Goal: Information Seeking & Learning: Stay updated

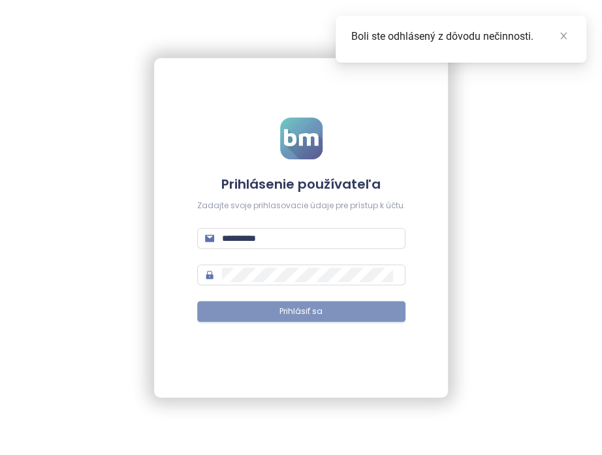
click at [309, 321] on button "Prihlásiť sa" at bounding box center [301, 311] width 208 height 21
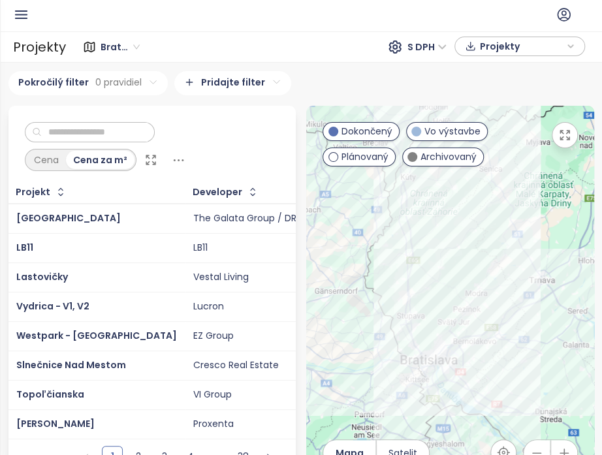
click at [311, 57] on div "Bratislavský kraj S DPH Projekty" at bounding box center [327, 47] width 523 height 22
click at [315, 47] on div "Bratislavský kraj S DPH Projekty" at bounding box center [327, 47] width 515 height 21
click at [18, 11] on icon "button" at bounding box center [21, 14] width 11 height 7
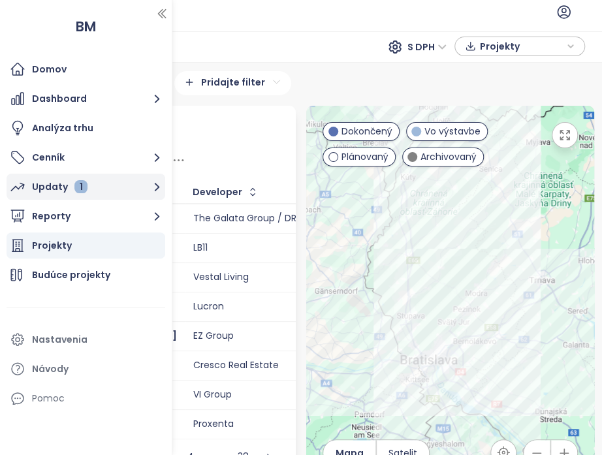
click at [93, 187] on button "Updaty 1" at bounding box center [86, 187] width 159 height 26
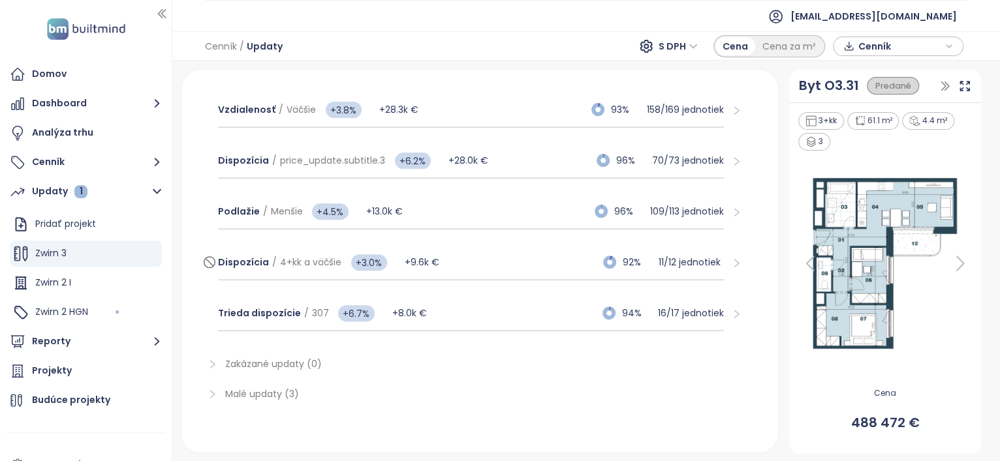
scroll to position [257, 0]
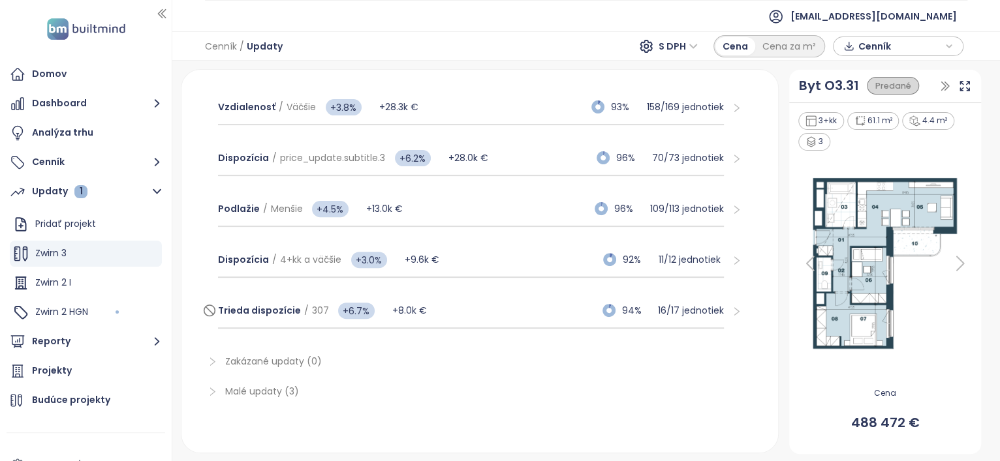
click at [490, 313] on div "Trieda dispozície / 307 +6.7% +8.0k € 94% 16 / 17 jednotiek" at bounding box center [471, 311] width 506 height 35
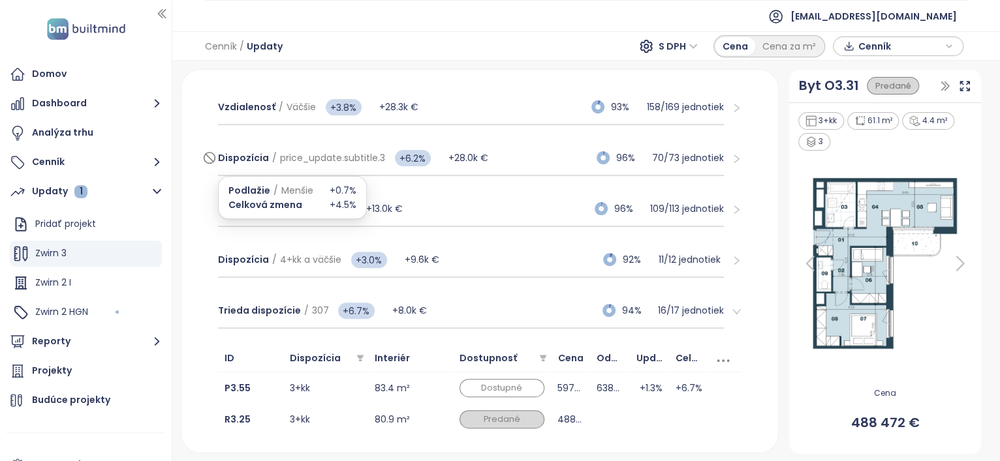
scroll to position [176, 0]
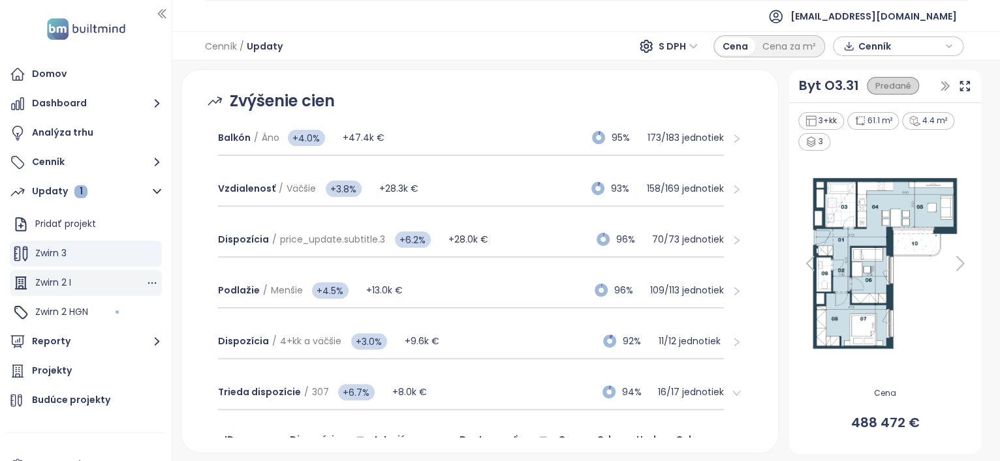
click at [98, 284] on div "Zwirn 2 I" at bounding box center [86, 283] width 152 height 26
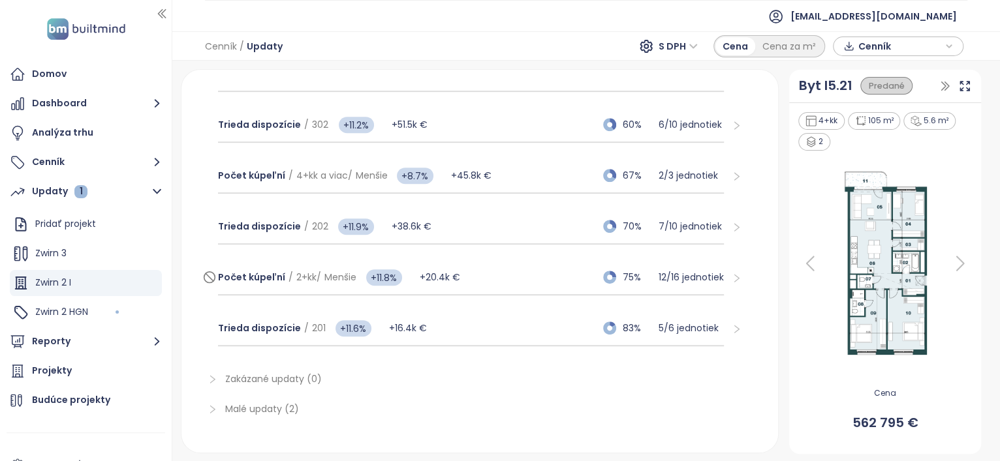
scroll to position [408, 0]
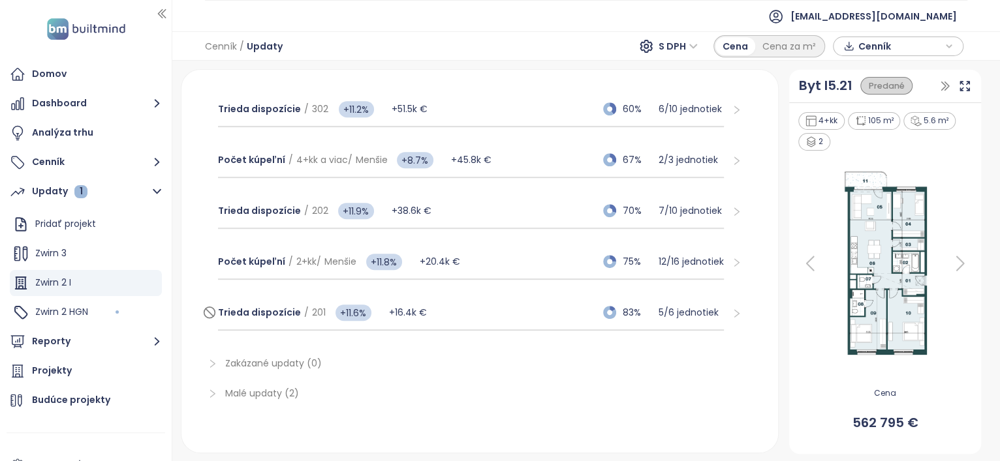
click at [503, 310] on div "Trieda dispozície / 201 +11.6% +16.4k € 83% 5 / 6 jednotiek" at bounding box center [471, 313] width 506 height 35
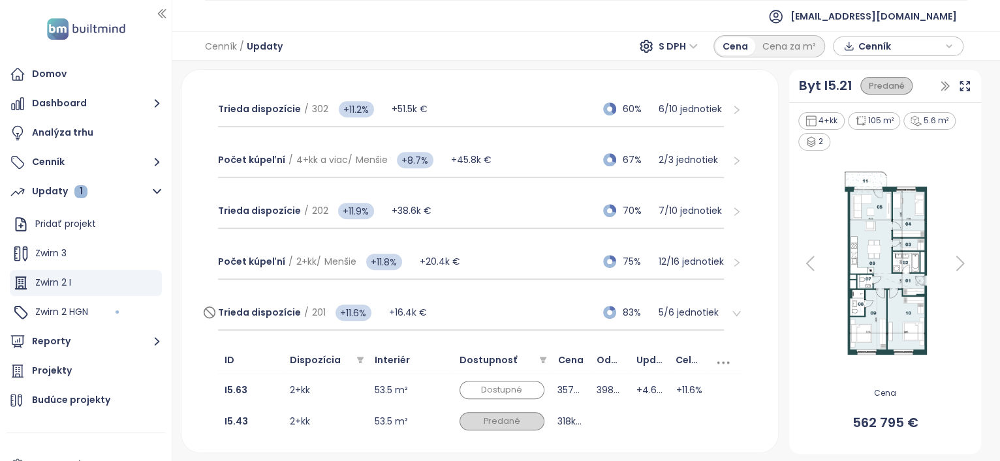
click at [503, 310] on div "Trieda dispozície / 201 +11.6% +16.4k € 83% 5 / 6 jednotiek" at bounding box center [471, 313] width 506 height 35
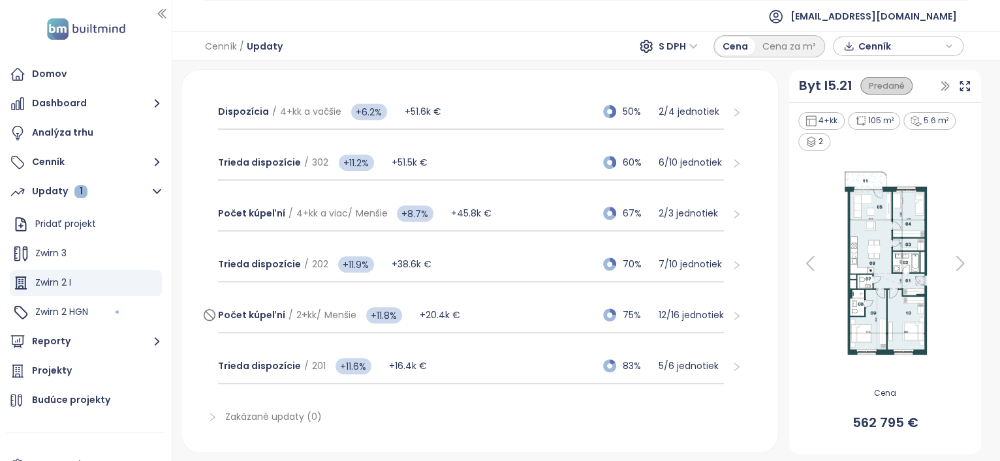
scroll to position [326, 0]
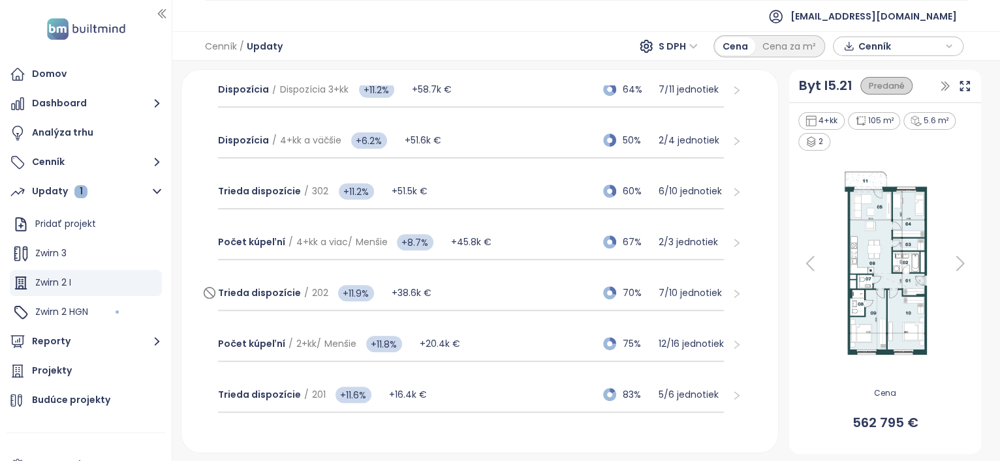
click at [496, 287] on div "Trieda dispozície / 202 +11.9% +38.6k € 70% 7 / 10 jednotiek" at bounding box center [471, 293] width 506 height 35
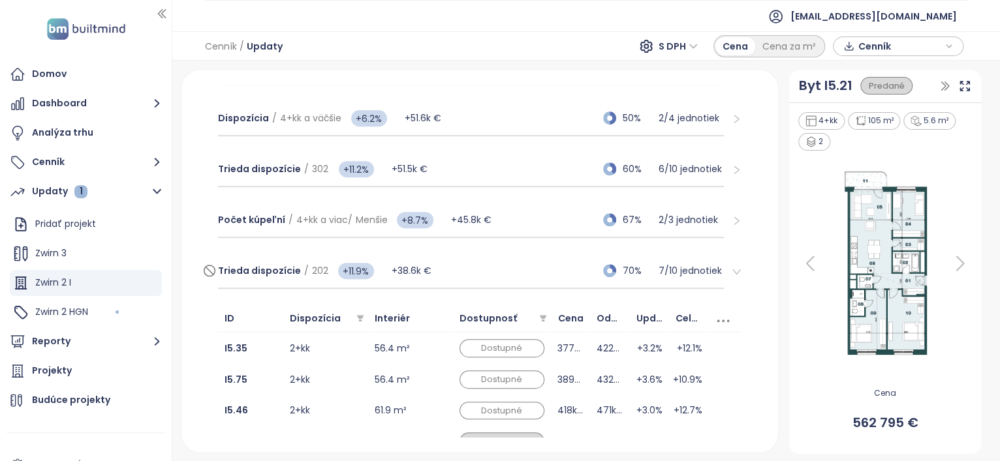
scroll to position [408, 0]
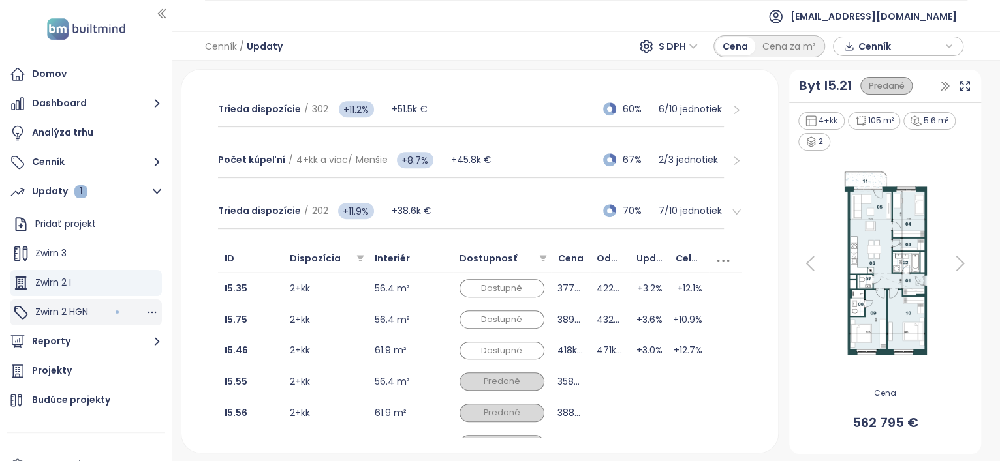
click at [104, 311] on div "Zwirn 2 HGN" at bounding box center [86, 313] width 152 height 26
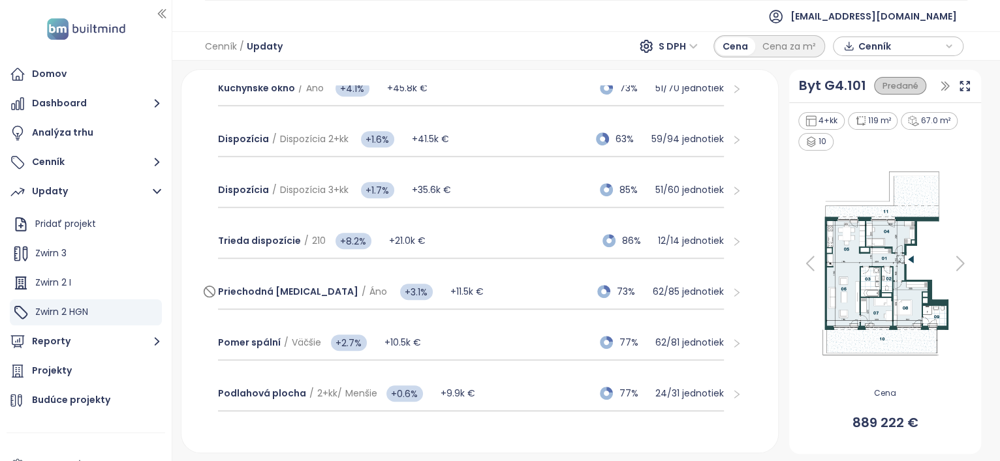
scroll to position [460, 0]
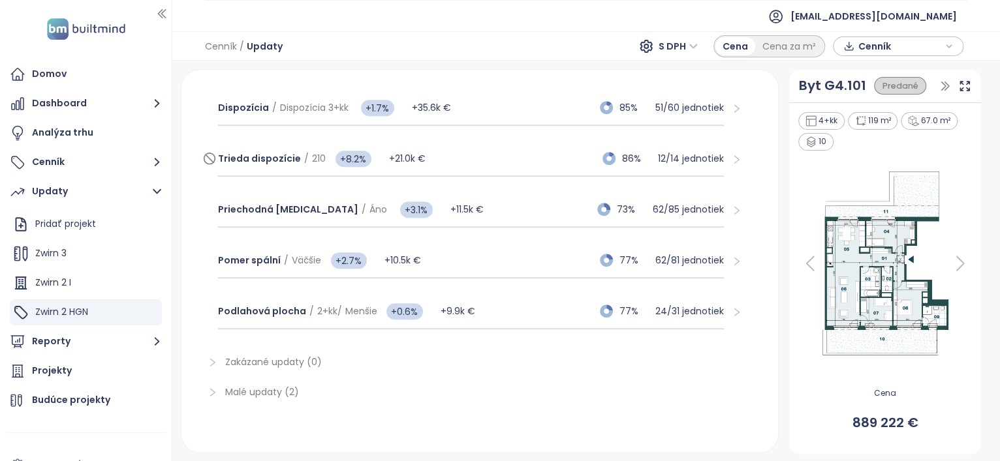
click at [533, 157] on div "Trieda dispozície / 210 +8.2% +21.0k € 86% 12 / 14 jednotiek" at bounding box center [471, 159] width 506 height 35
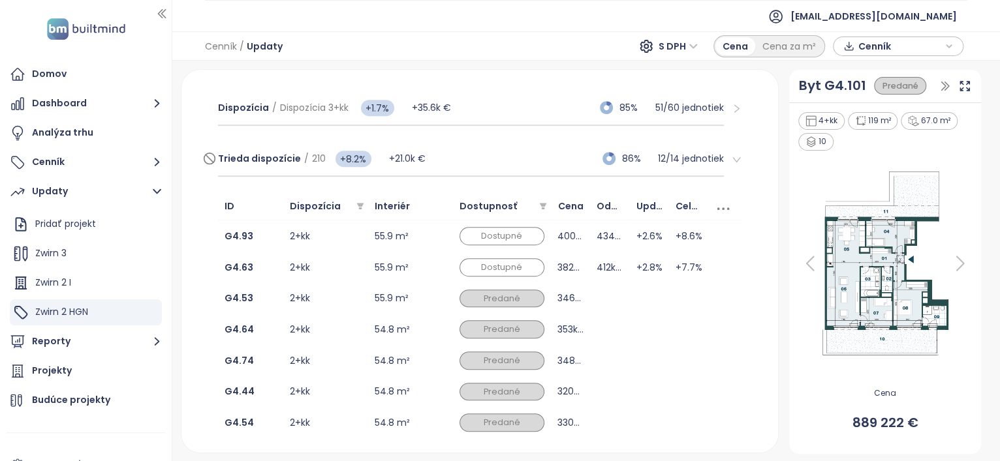
click at [520, 164] on div "Trieda dispozície / 210 +8.2% +21.0k € 86% 12 / 14 jednotiek" at bounding box center [471, 159] width 506 height 35
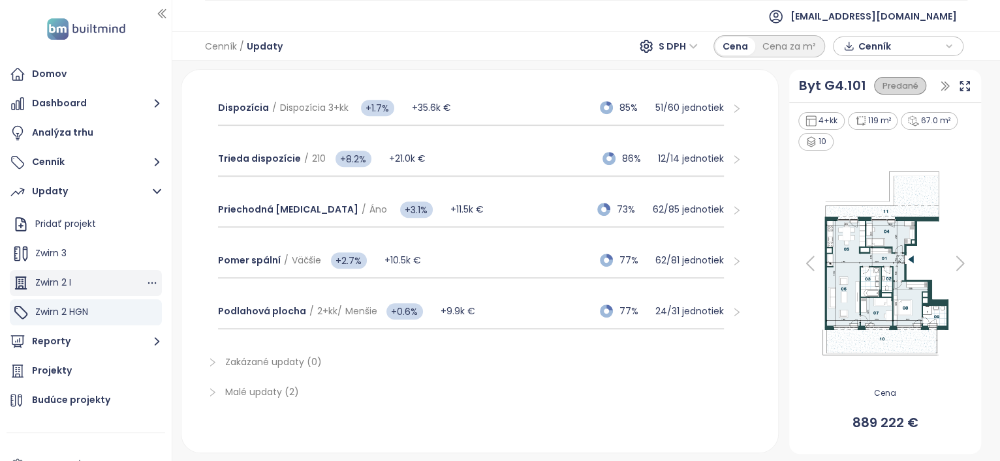
click at [77, 279] on div "Zwirn 2 I" at bounding box center [86, 283] width 152 height 26
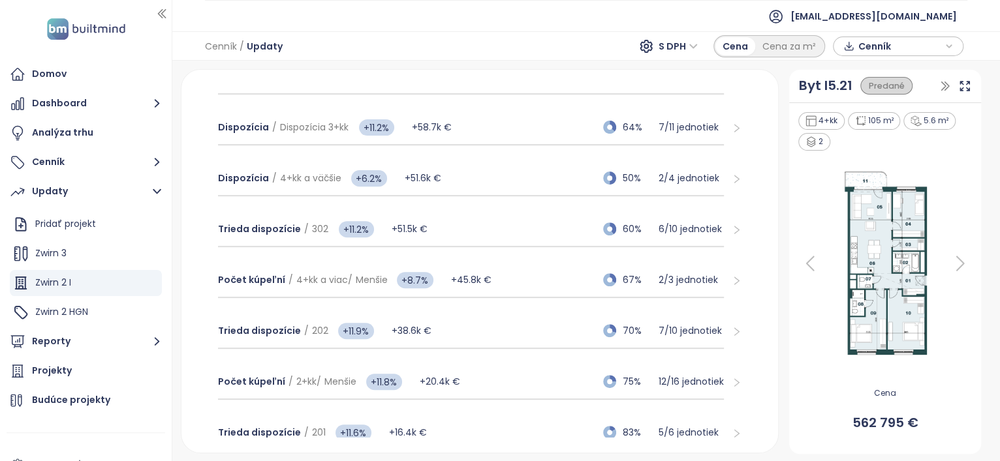
scroll to position [326, 0]
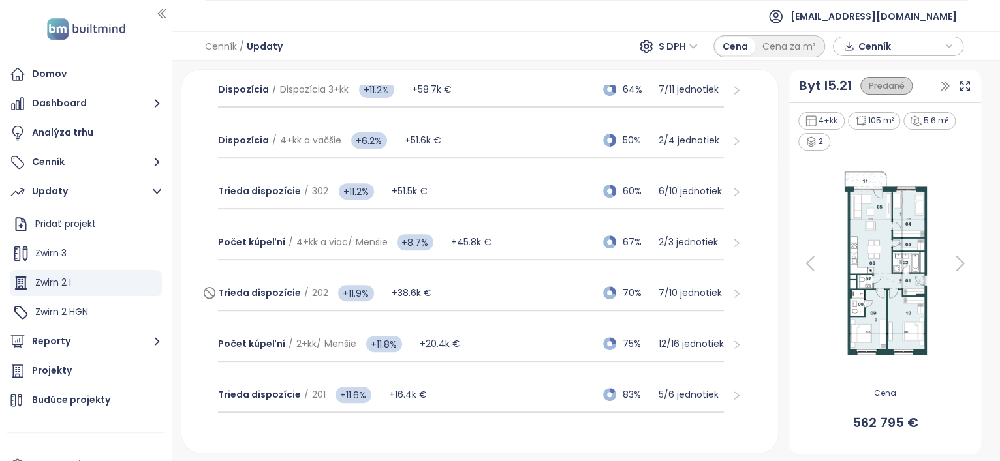
click at [495, 291] on div "Trieda dispozície / 202 +11.9% +38.6k € 70% 7 / 10 jednotiek" at bounding box center [471, 293] width 506 height 35
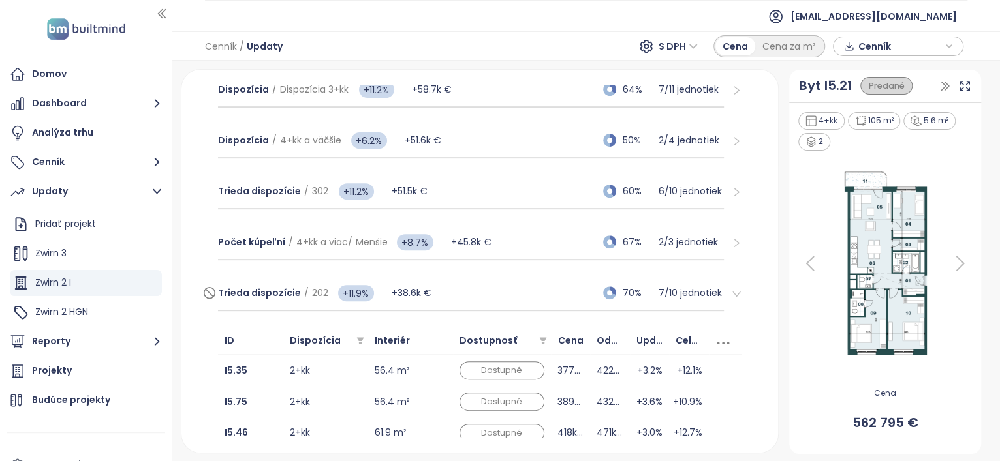
scroll to position [408, 0]
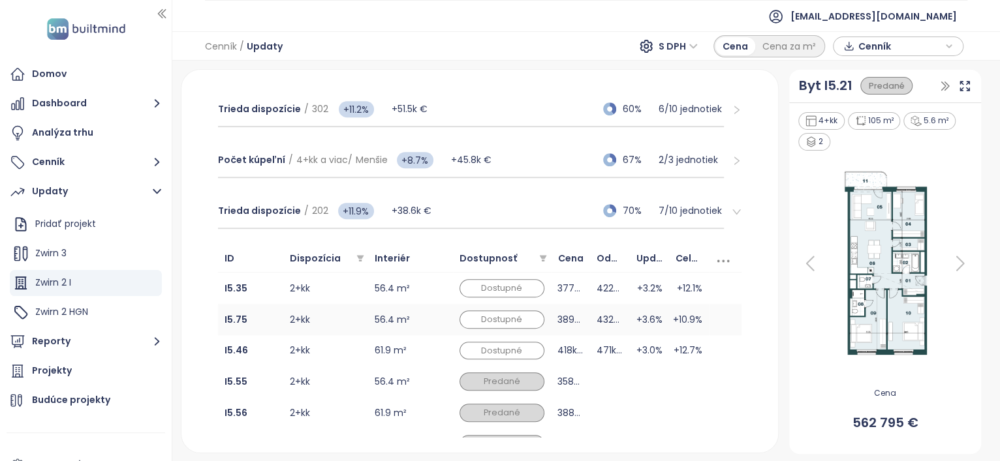
click at [601, 320] on span "+10.9%" at bounding box center [687, 320] width 29 height 14
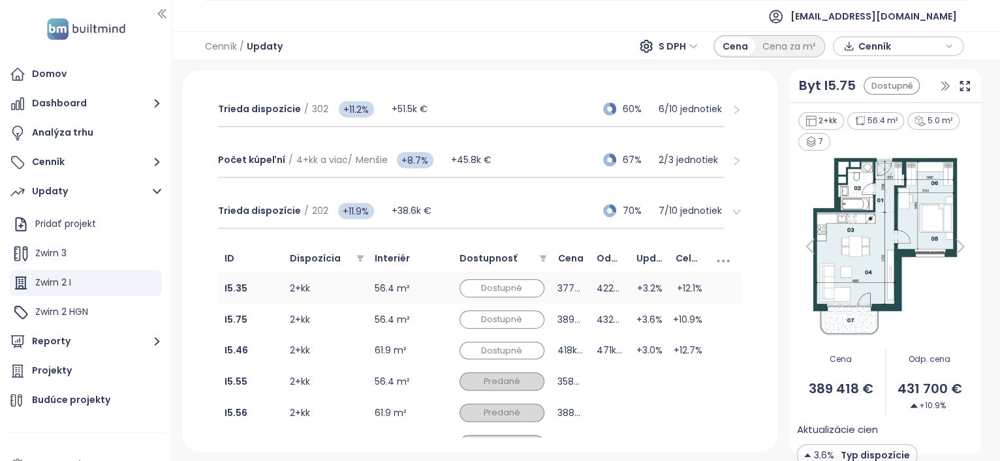
click at [601, 283] on td "+3.2%" at bounding box center [650, 288] width 40 height 31
click at [601, 354] on span "+12.7%" at bounding box center [688, 350] width 29 height 14
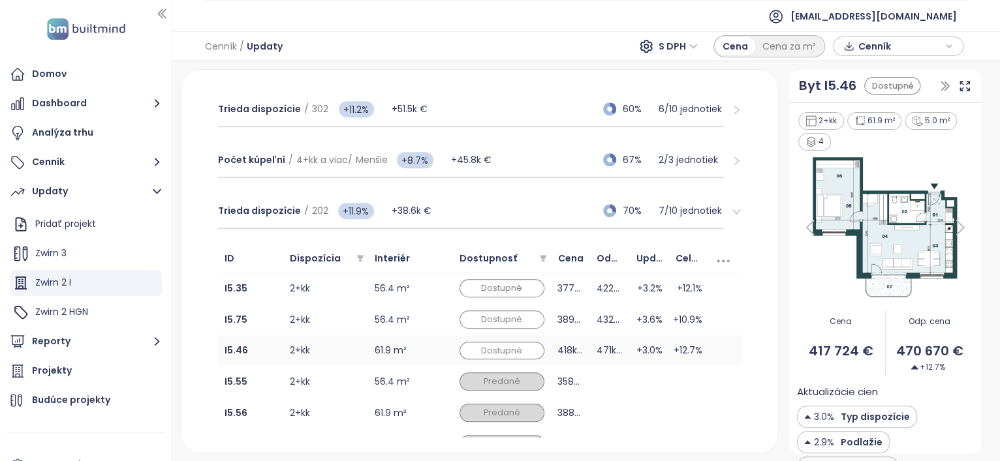
click at [601, 348] on span "+12.7%" at bounding box center [688, 350] width 29 height 14
click at [601, 317] on span "+10.9%" at bounding box center [687, 320] width 29 height 14
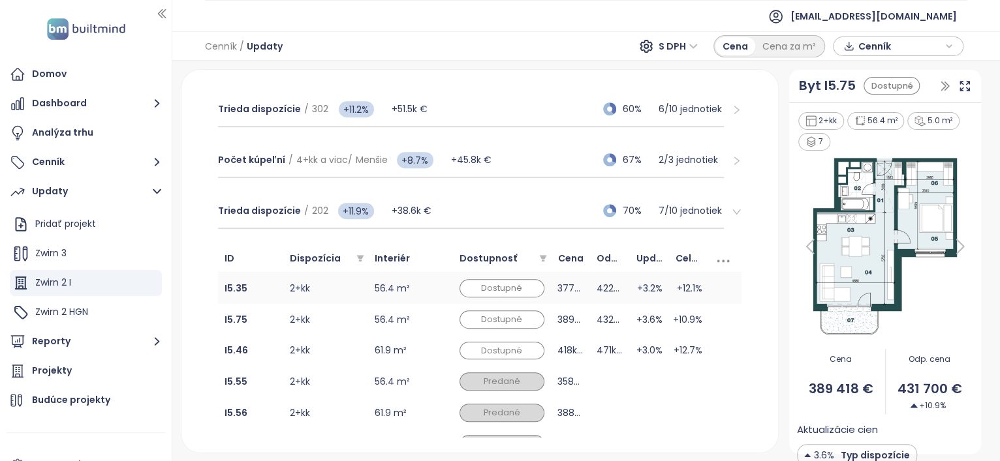
click at [601, 287] on span "+12.1%" at bounding box center [689, 288] width 25 height 14
click at [601, 315] on span "+10.9%" at bounding box center [687, 320] width 29 height 14
click at [601, 284] on span "+12.1%" at bounding box center [689, 288] width 25 height 14
click at [601, 318] on td "+3.6%" at bounding box center [650, 319] width 40 height 31
click at [601, 87] on icon at bounding box center [964, 86] width 13 height 13
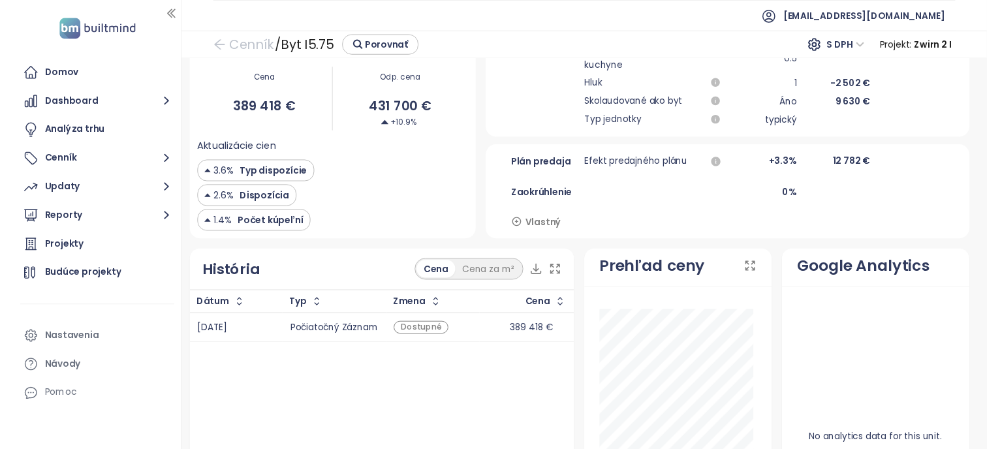
scroll to position [490, 0]
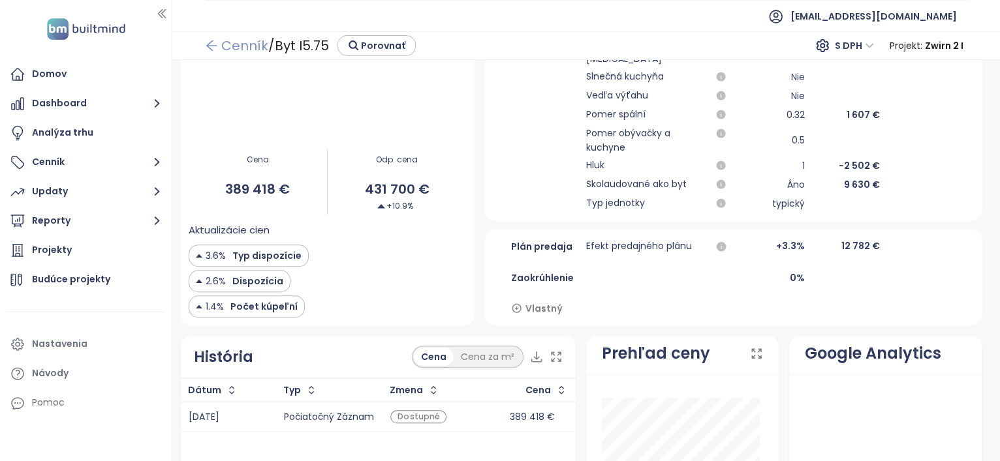
click at [213, 43] on icon "arrow-left" at bounding box center [211, 45] width 13 height 13
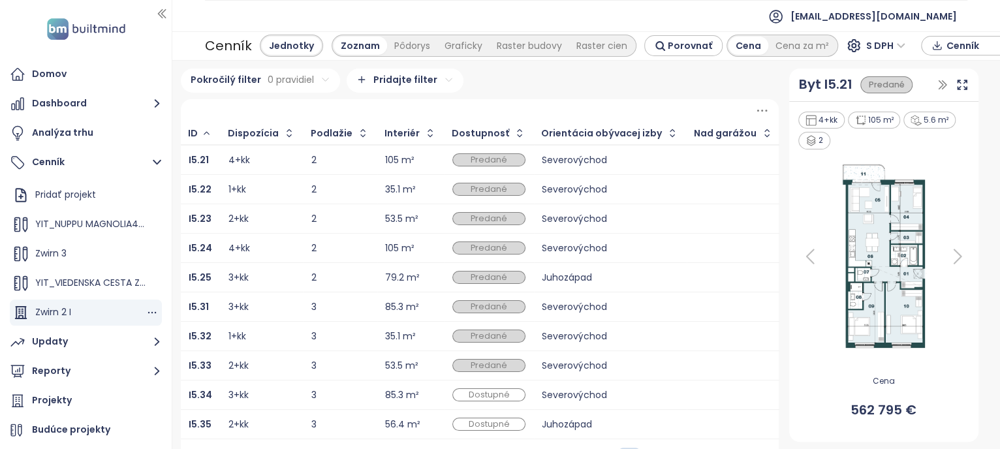
click at [79, 309] on div "Zwirn 2 I" at bounding box center [86, 313] width 152 height 26
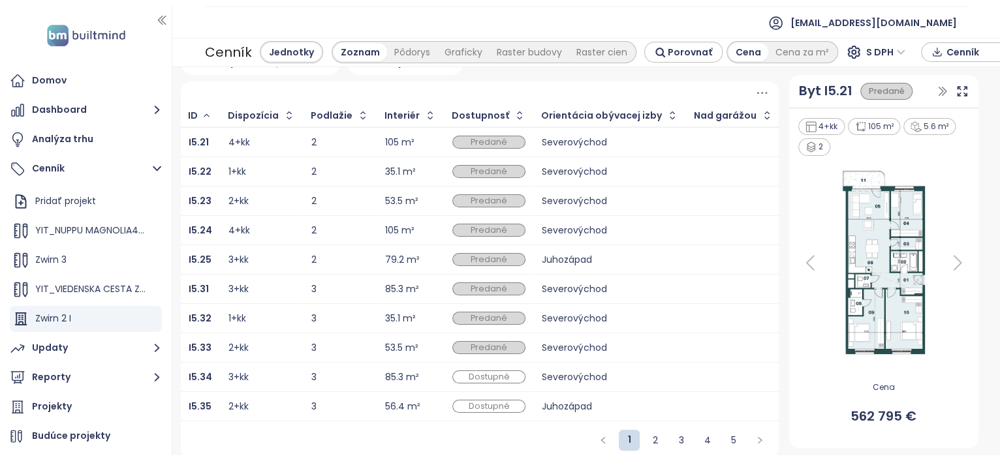
scroll to position [38, 0]
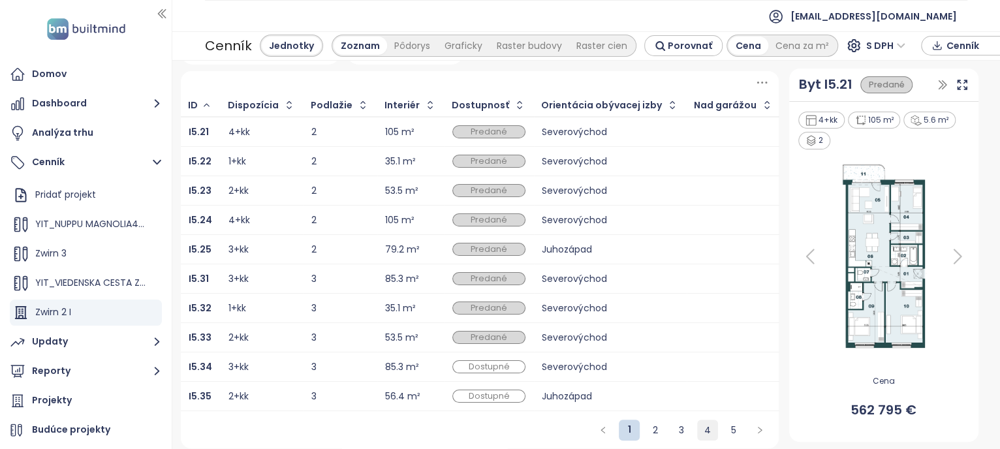
click at [601, 433] on link "4" at bounding box center [708, 430] width 20 height 20
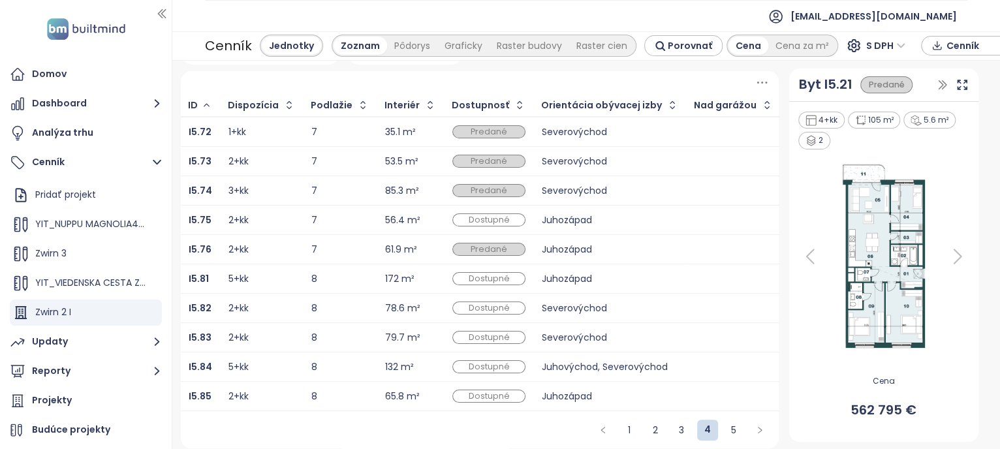
click at [549, 216] on div "Juhozápad" at bounding box center [610, 220] width 136 height 8
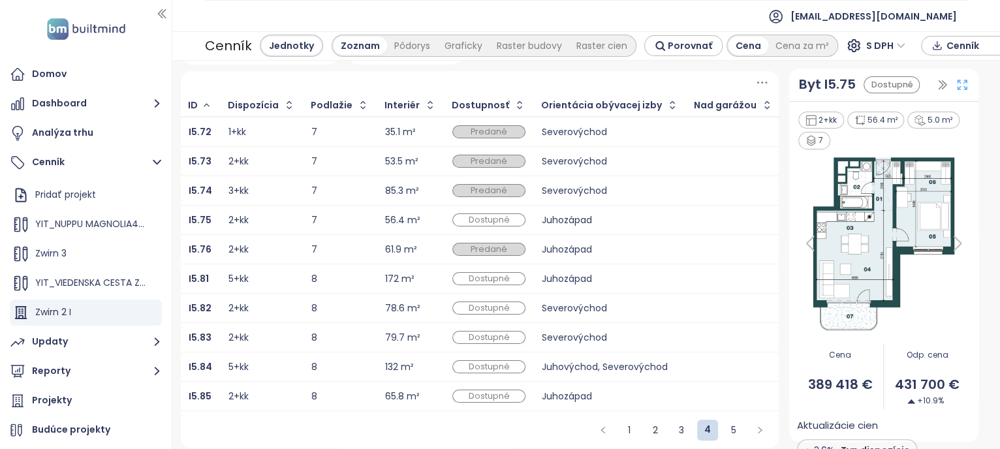
click at [601, 82] on icon at bounding box center [962, 84] width 13 height 13
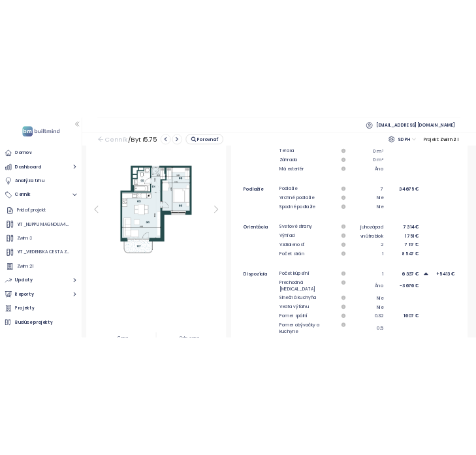
scroll to position [163, 0]
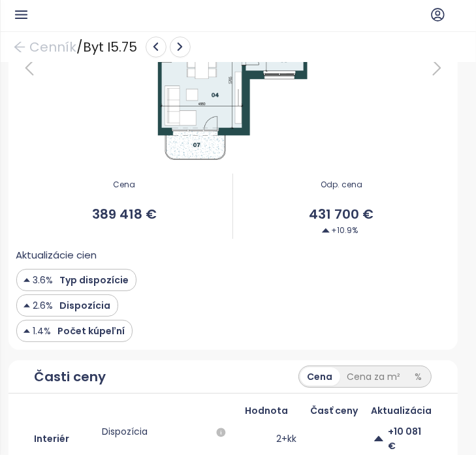
click at [413, 236] on div "Odp. cena 431 700 € +10.9%" at bounding box center [341, 207] width 217 height 82
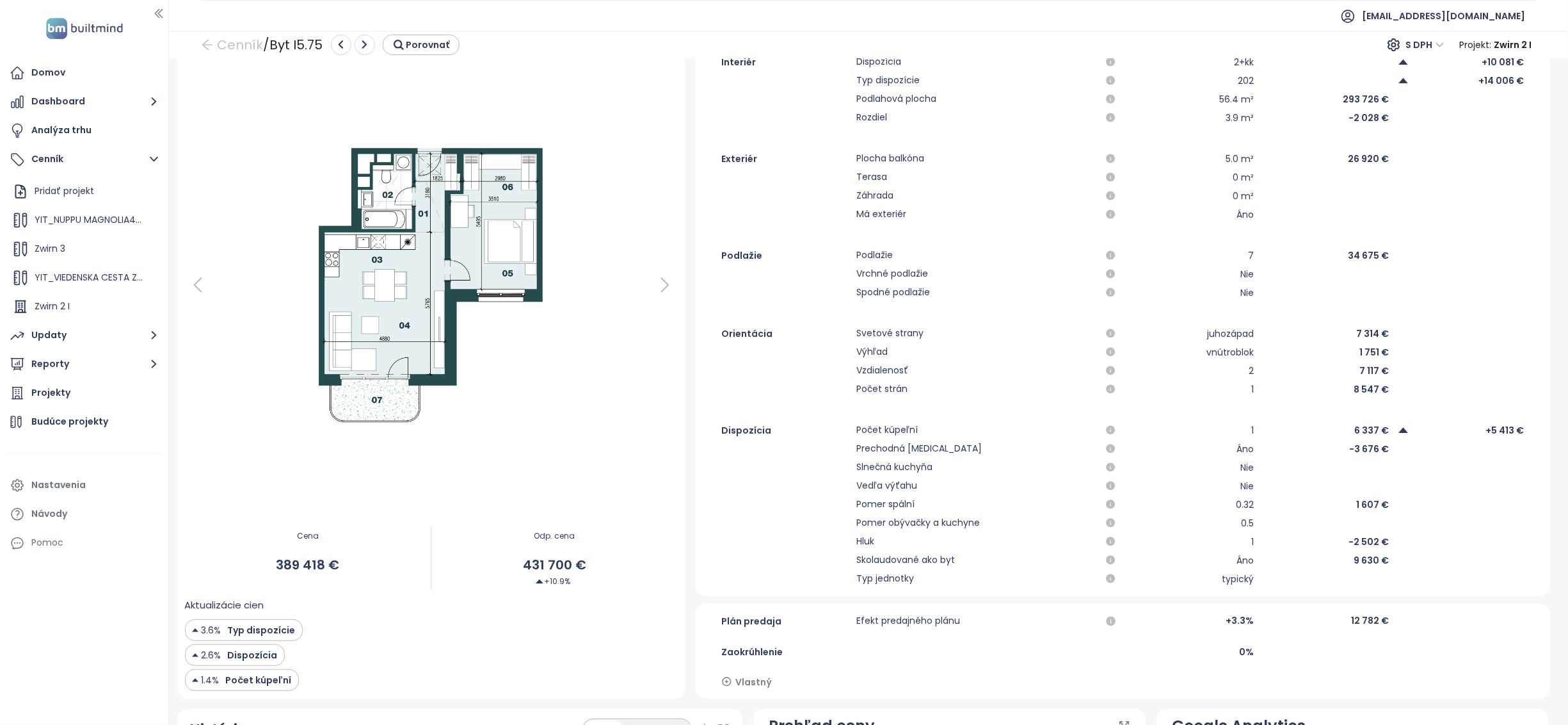
scroll to position [129, 0]
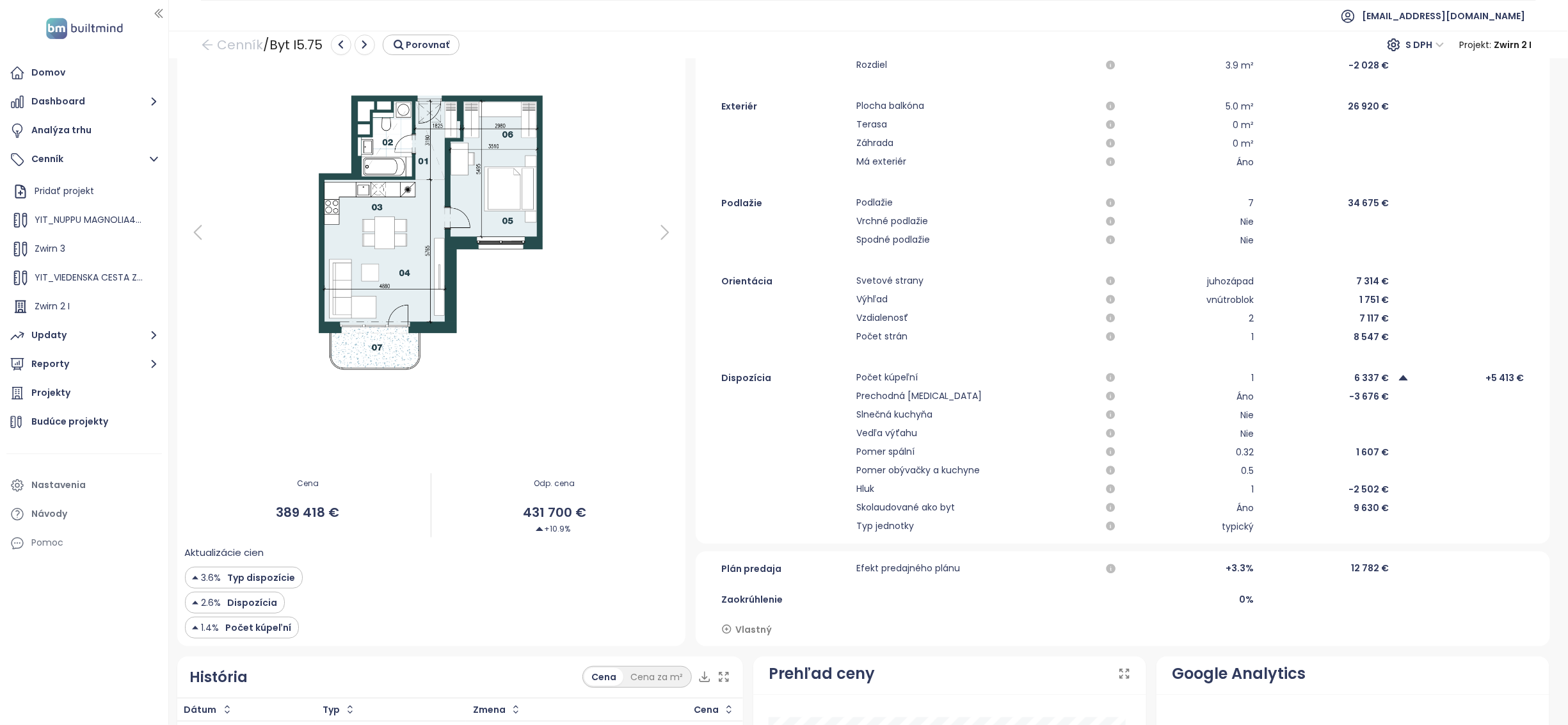
click at [589, 301] on div at bounding box center [1461, 300] width 127 height 16
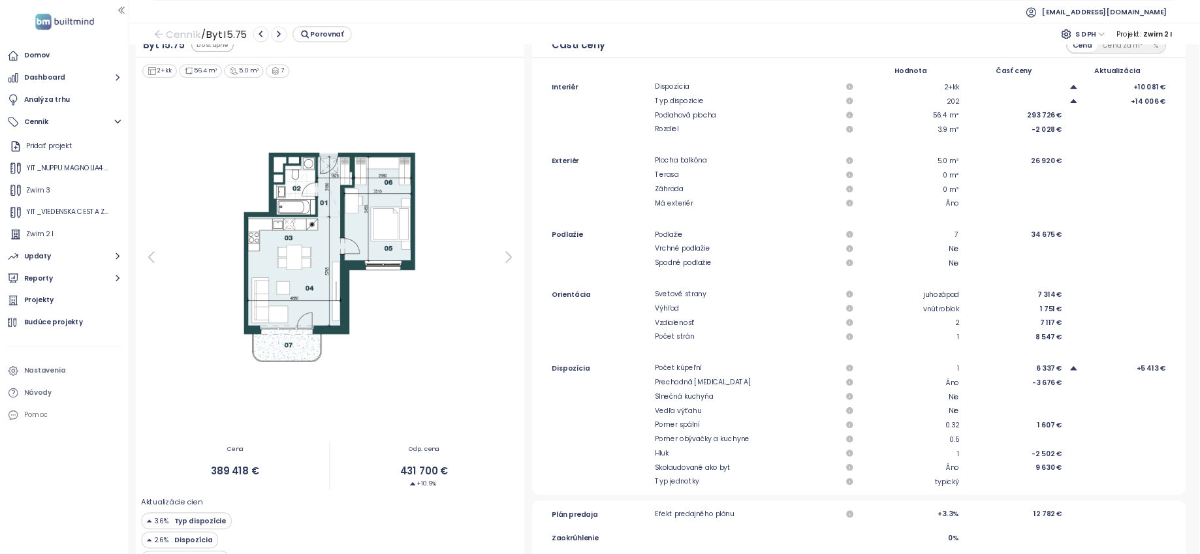
scroll to position [0, 0]
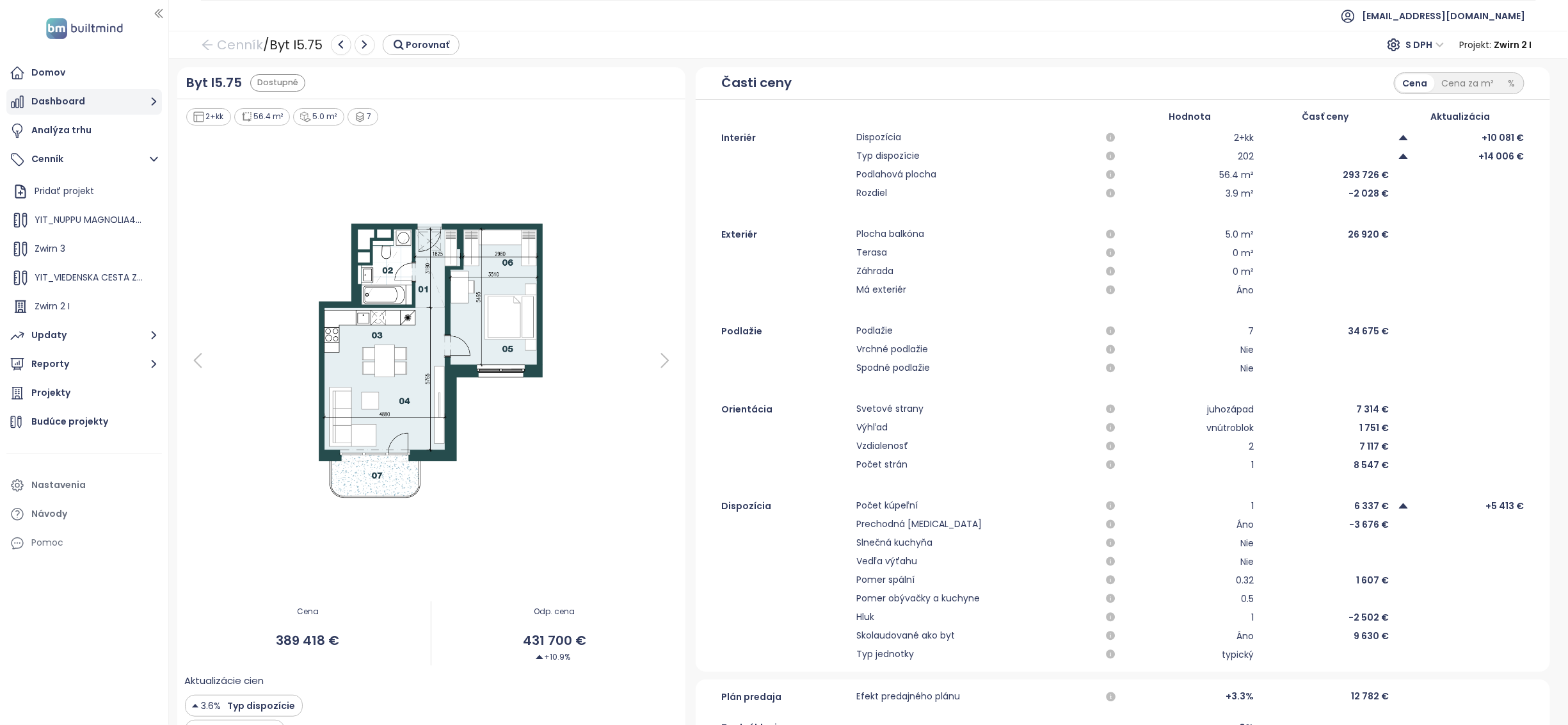
click at [93, 97] on button "Dashboard" at bounding box center [84, 102] width 156 height 26
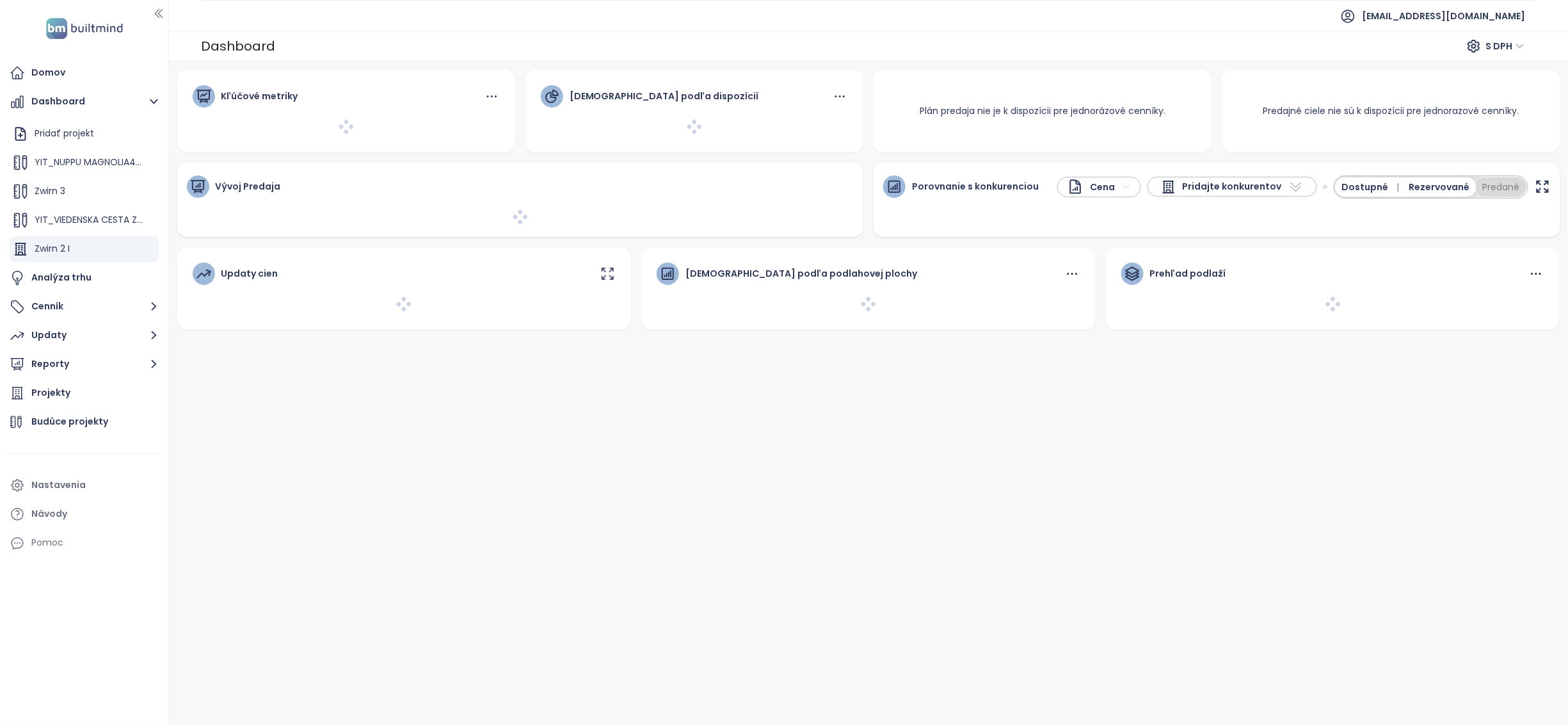
click at [589, 189] on div "Kľúčové metriky Predaj podľa dispozícií Plán predaja [PERSON_NAME] k dispozícii…" at bounding box center [869, 199] width 1393 height 260
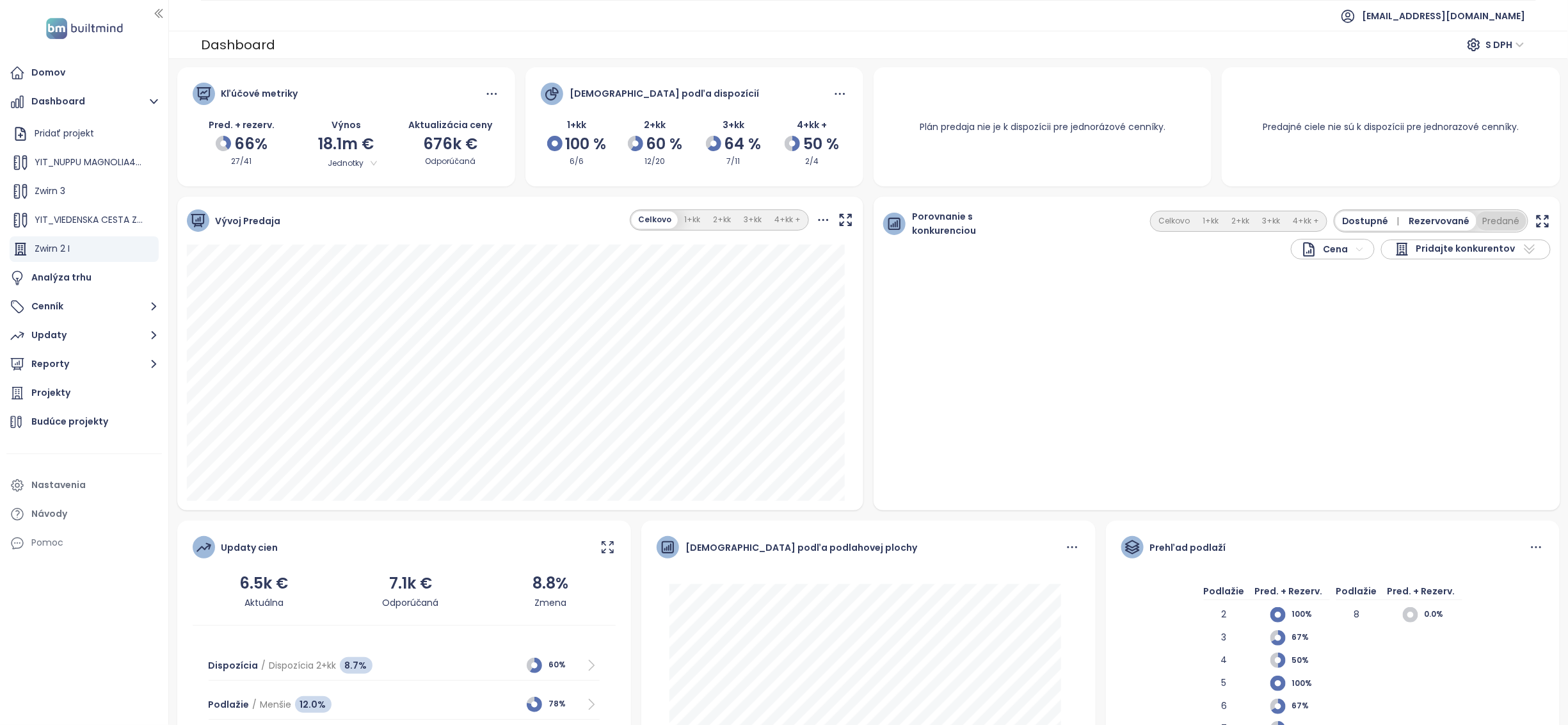
click at [589, 224] on button "Predané" at bounding box center [1501, 221] width 50 height 20
click at [589, 214] on button "2+kk" at bounding box center [1231, 222] width 30 height 18
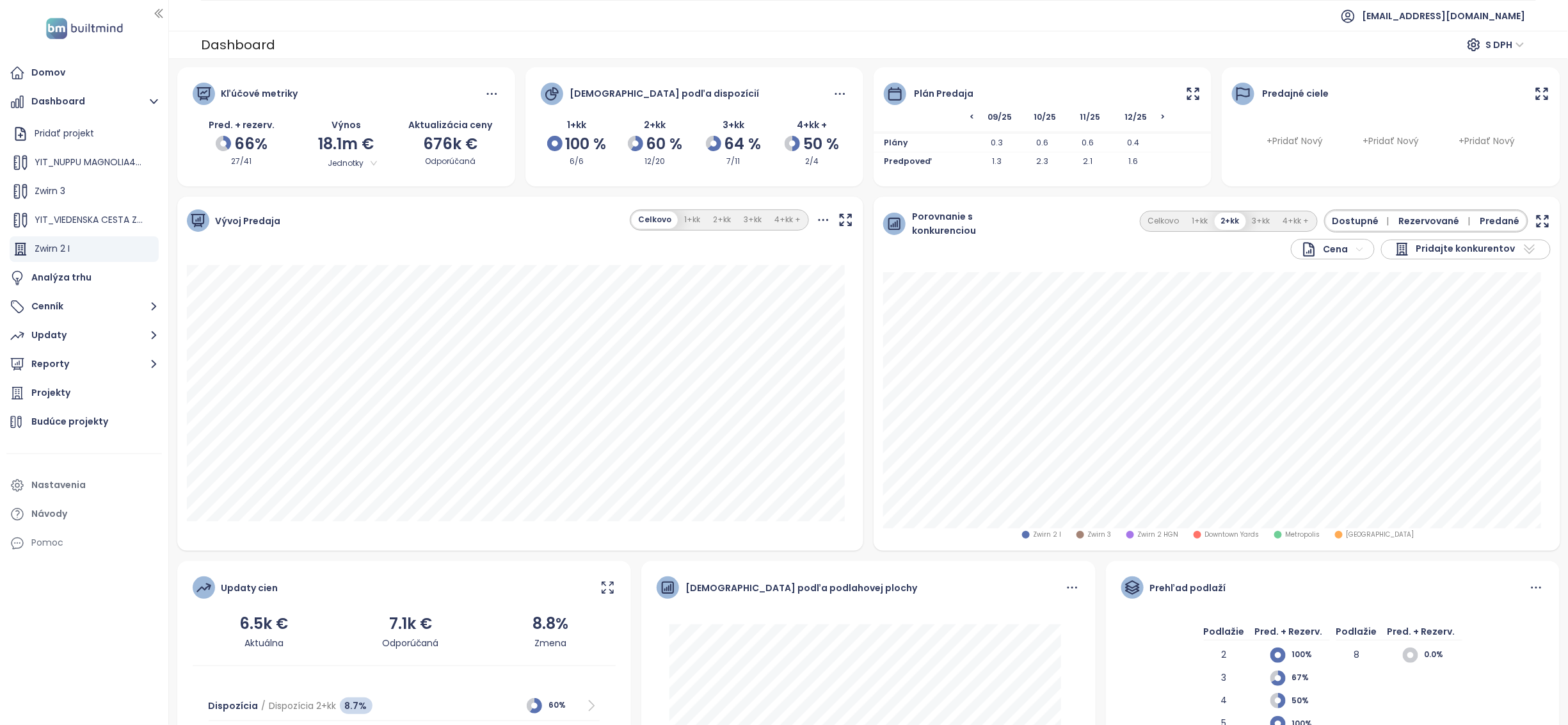
click at [589, 224] on icon "button" at bounding box center [1543, 221] width 16 height 16
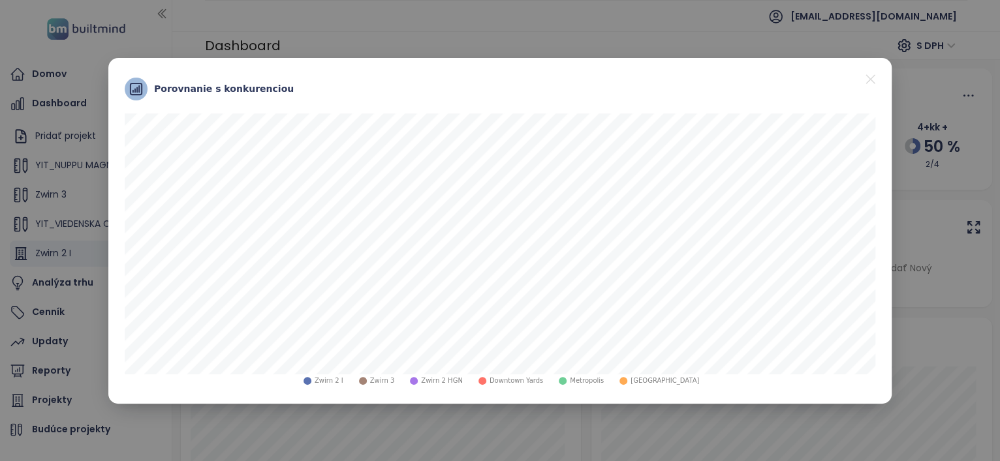
click at [391, 378] on span "Zwirn 3" at bounding box center [382, 381] width 25 height 10
click at [457, 379] on span "Zwirn 2 HGN" at bounding box center [442, 381] width 42 height 10
click at [443, 378] on span "Zwirn 2 HGN" at bounding box center [442, 381] width 42 height 10
click at [395, 379] on span "Zwirn 3" at bounding box center [382, 381] width 25 height 10
click at [601, 82] on icon "close" at bounding box center [870, 79] width 16 height 16
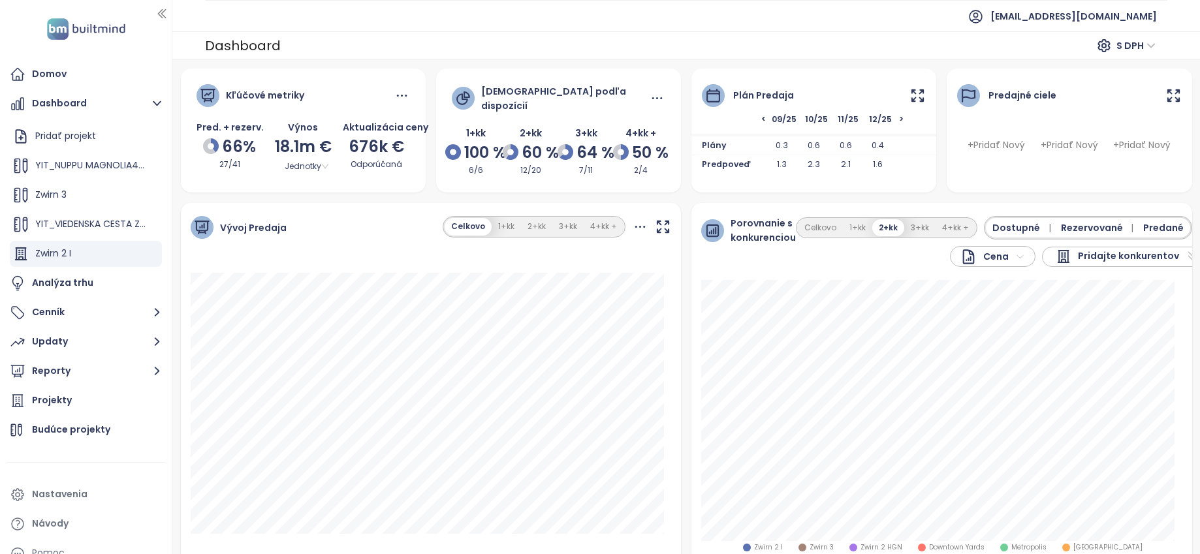
click at [601, 223] on span "Predané" at bounding box center [1163, 228] width 40 height 14
click at [601, 223] on icon "button" at bounding box center [1196, 227] width 11 height 11
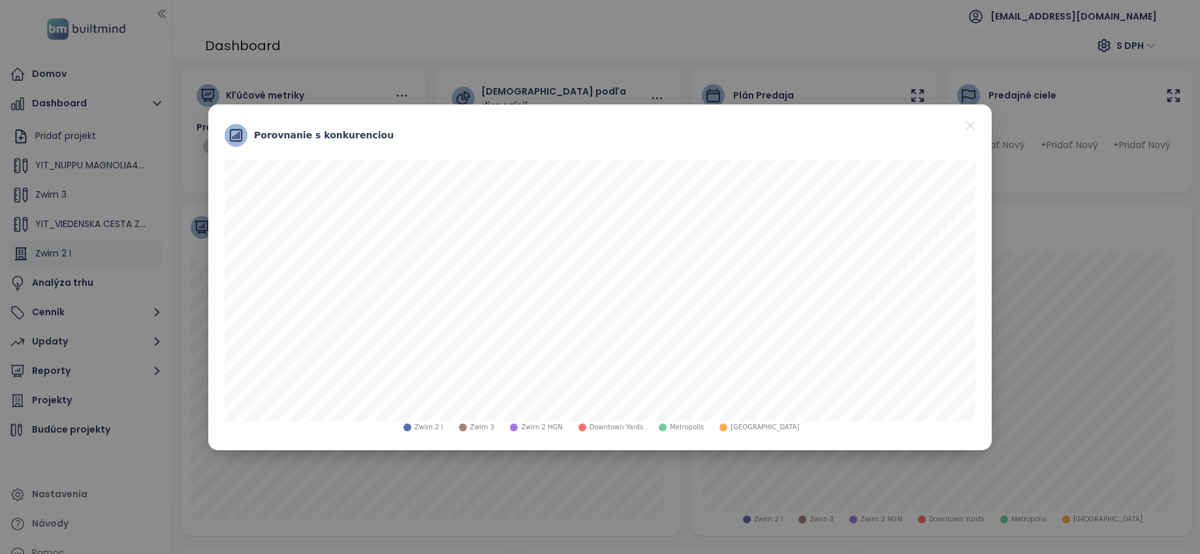
click at [601, 152] on div "Porovnanie s konkurenciou" at bounding box center [600, 135] width 770 height 49
click at [601, 120] on icon "close" at bounding box center [970, 125] width 16 height 16
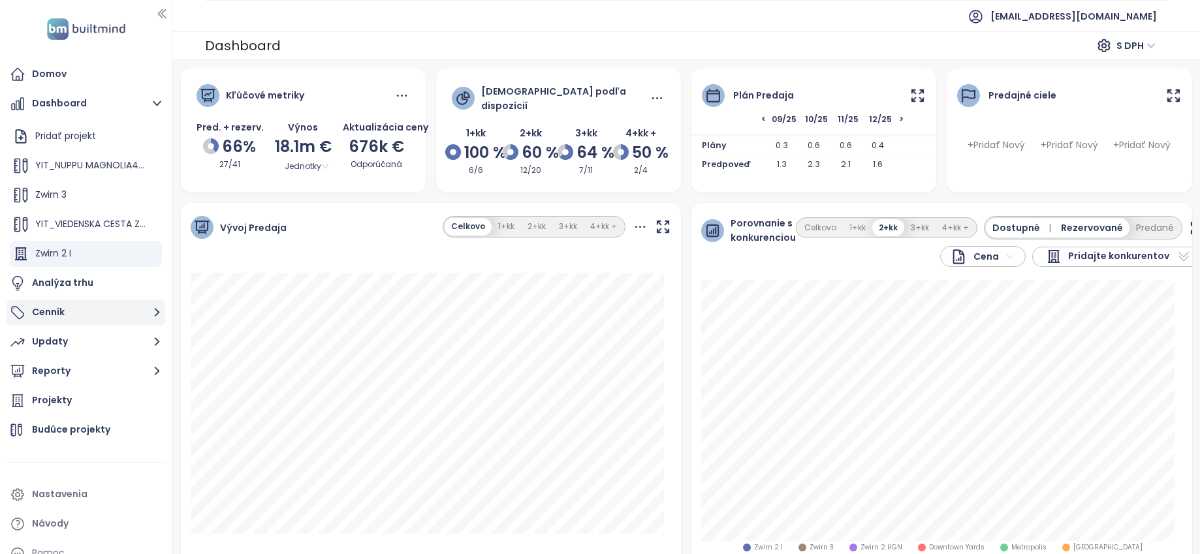
click at [101, 317] on button "Cenník" at bounding box center [86, 313] width 159 height 26
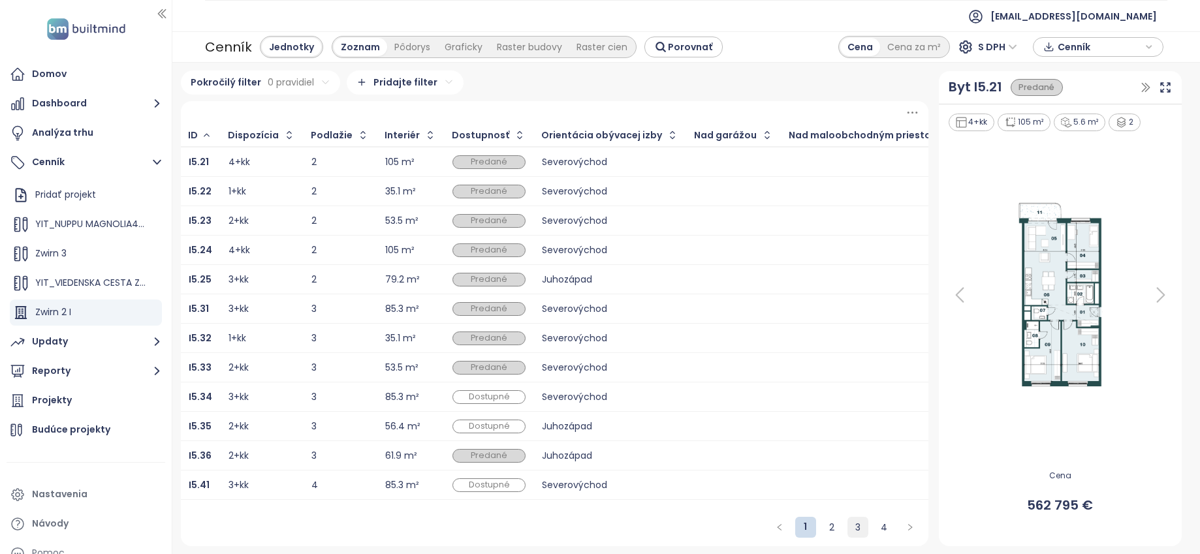
click at [601, 454] on link "3" at bounding box center [858, 528] width 20 height 20
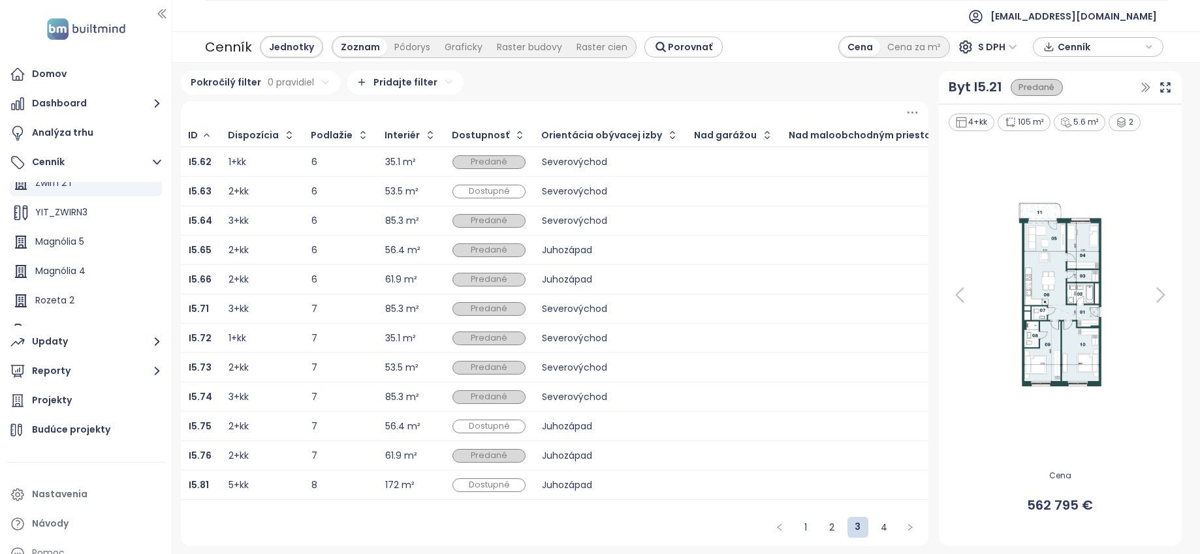
scroll to position [147, 0]
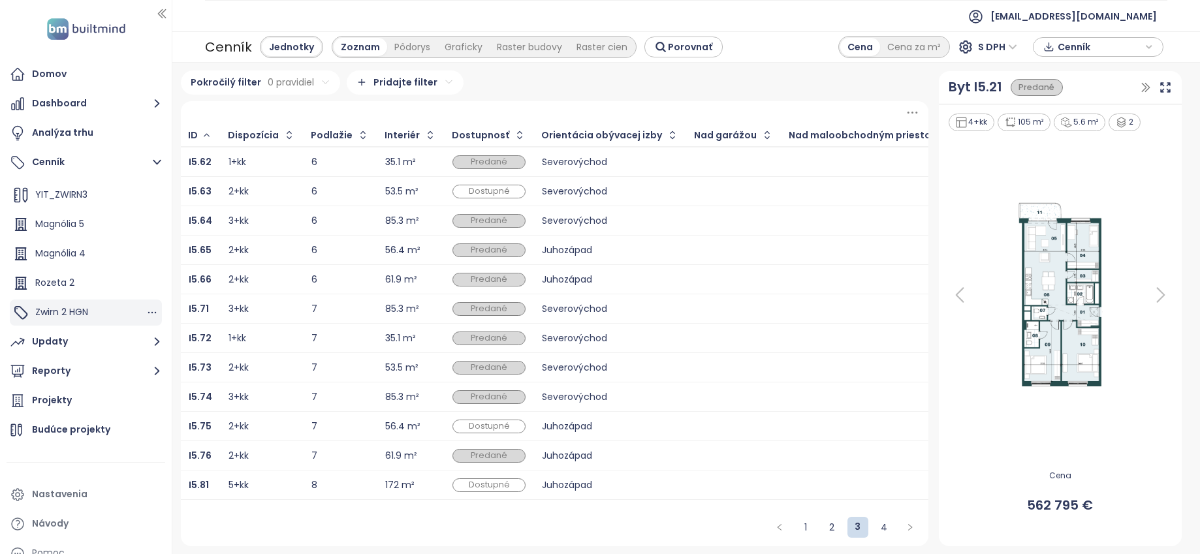
click at [83, 313] on span "Zwirn 2 HGN" at bounding box center [61, 311] width 53 height 13
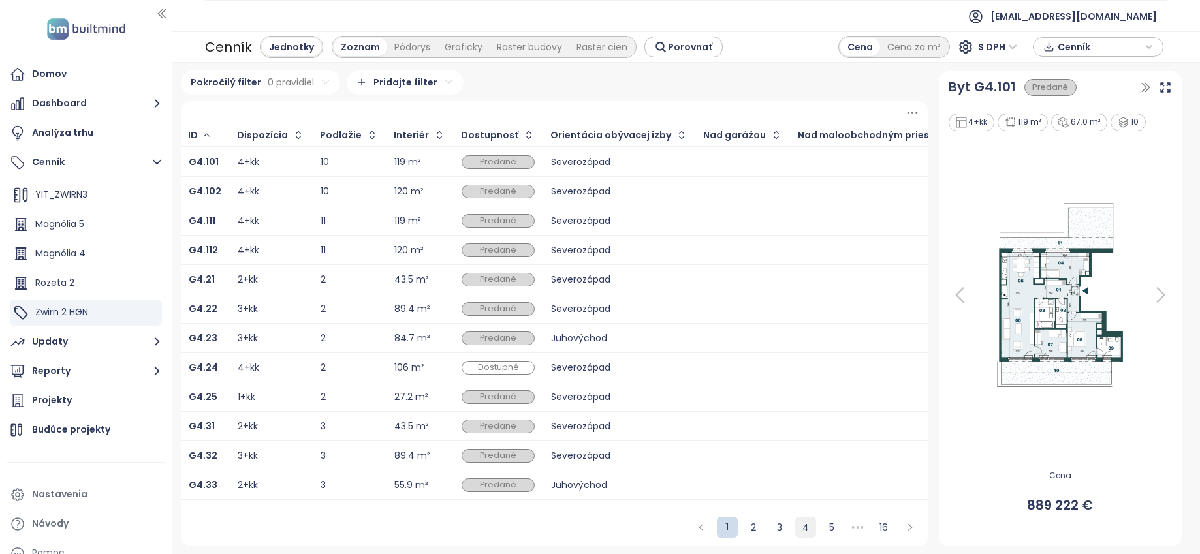
click at [601, 454] on link "4" at bounding box center [806, 528] width 20 height 20
click at [601, 454] on ul "1 2 3 4 5 6 ••• 16" at bounding box center [792, 527] width 256 height 21
click at [601, 454] on link "6" at bounding box center [832, 528] width 20 height 20
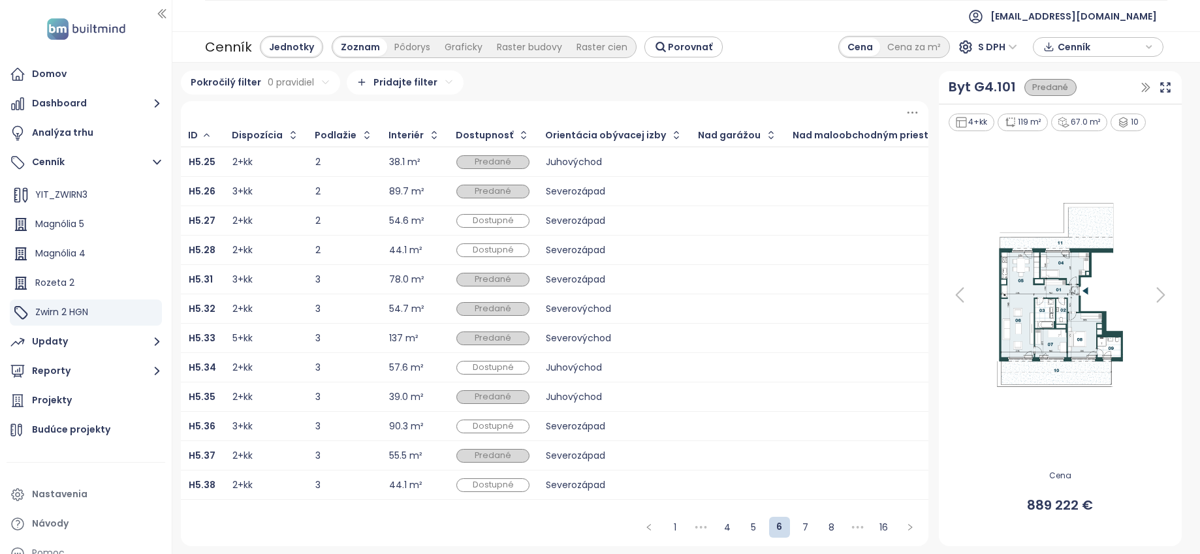
click at [587, 246] on div "Severozápad" at bounding box center [614, 250] width 136 height 8
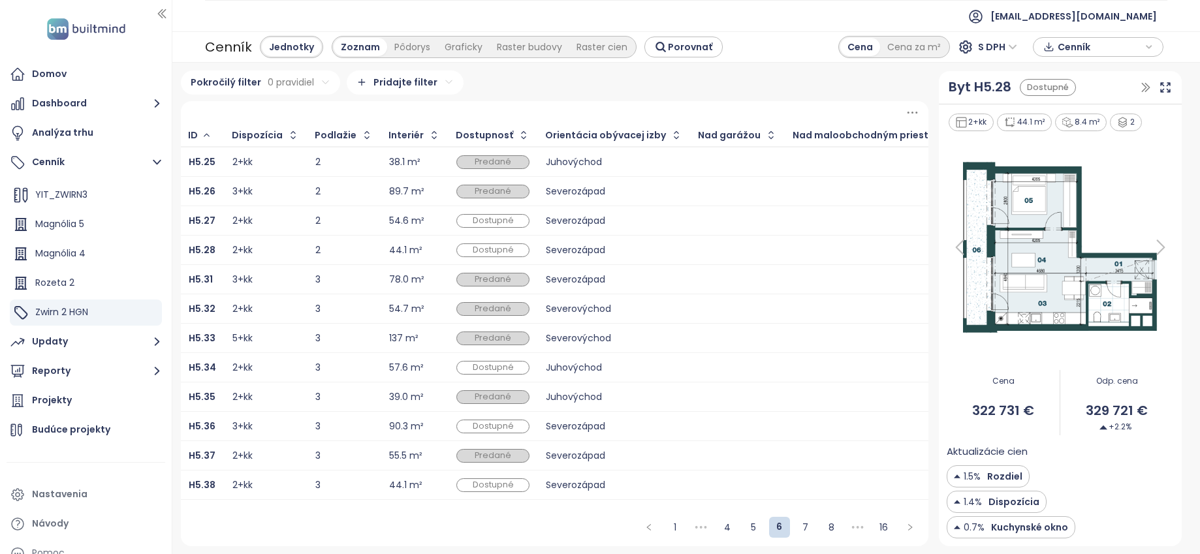
click at [601, 89] on div "Byt H5.28 Dostupné" at bounding box center [1043, 87] width 190 height 20
click at [601, 86] on div "Byt H5.28 Dostupné" at bounding box center [1043, 87] width 190 height 20
click at [601, 90] on div "Pokročilý filter 0 pravidiel Pridajte filter" at bounding box center [555, 82] width 748 height 24
click at [389, 246] on div "44.1 m²" at bounding box center [405, 250] width 33 height 8
drag, startPoint x: 1115, startPoint y: 426, endPoint x: 1125, endPoint y: 430, distance: 10.3
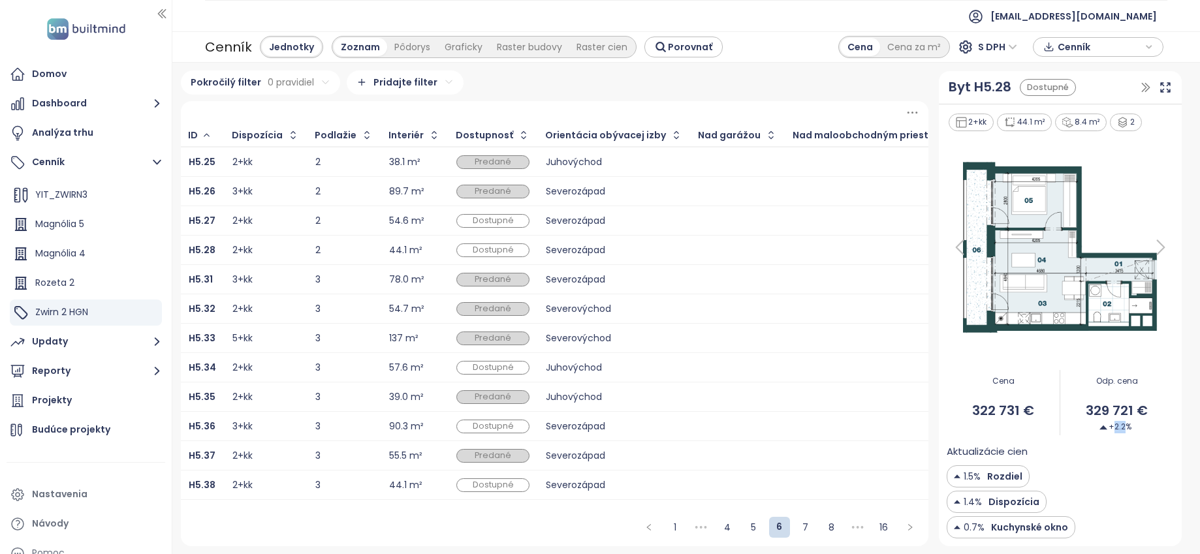
click at [601, 430] on span "+2.2%" at bounding box center [1115, 427] width 32 height 12
click at [601, 454] on div "Aktualizácie cien 1.5% Rozdiel 1.4% Dispozícia 0.7% Kuchynské okno" at bounding box center [1059, 491] width 226 height 95
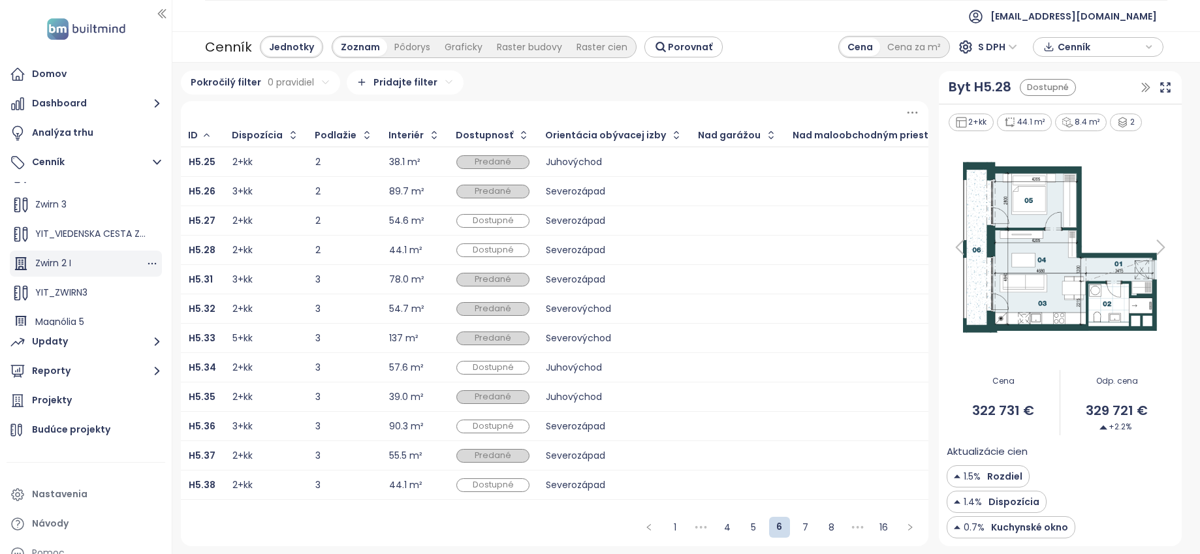
click at [82, 258] on div "Zwirn 2 I" at bounding box center [86, 264] width 152 height 26
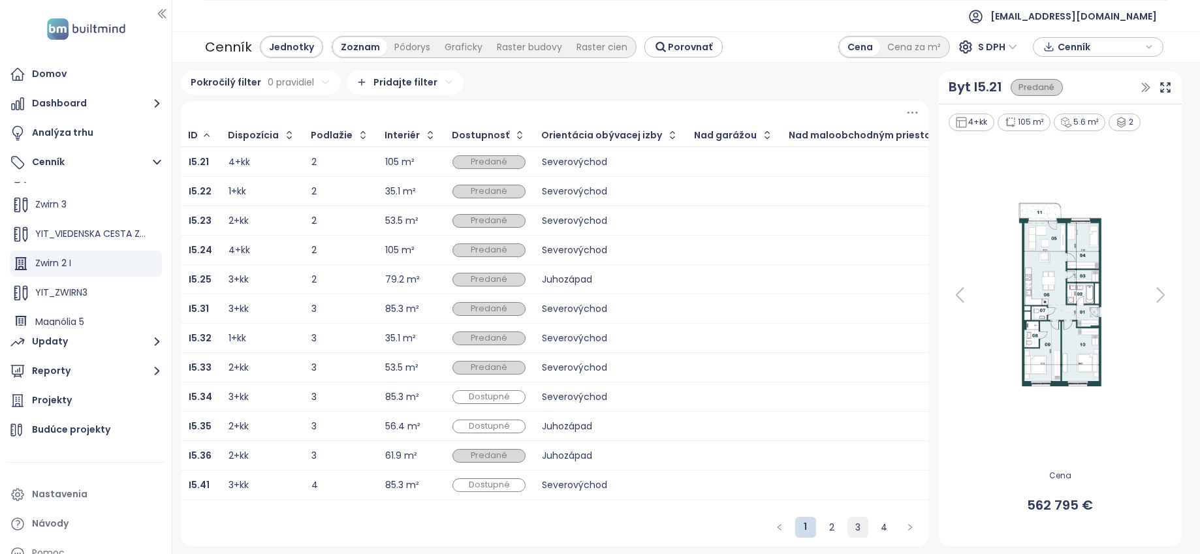
click at [601, 454] on link "3" at bounding box center [858, 528] width 20 height 20
click at [125, 335] on button "Updaty" at bounding box center [86, 342] width 159 height 26
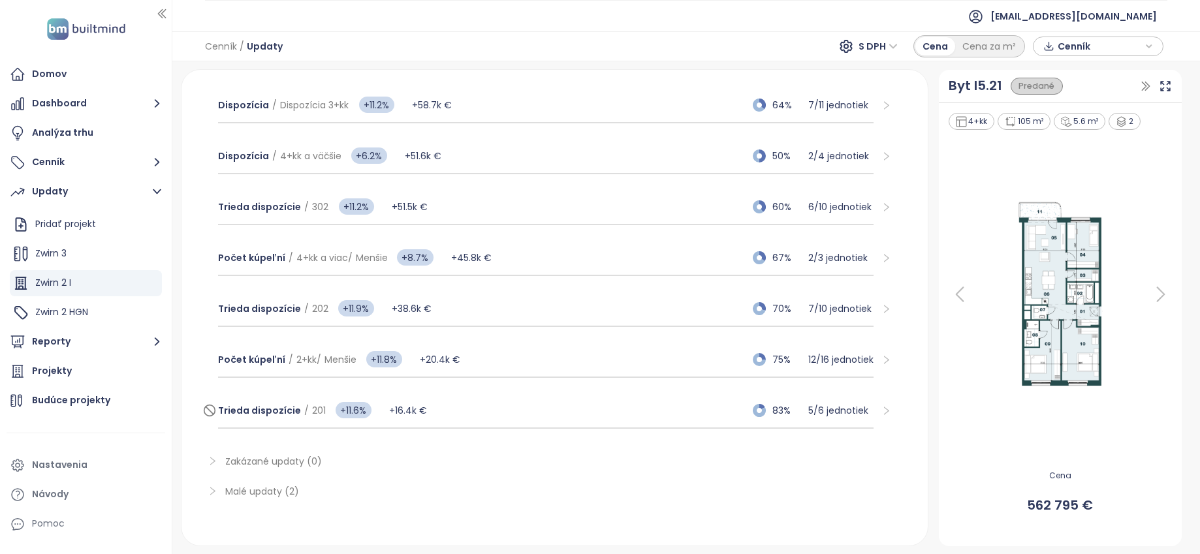
scroll to position [320, 0]
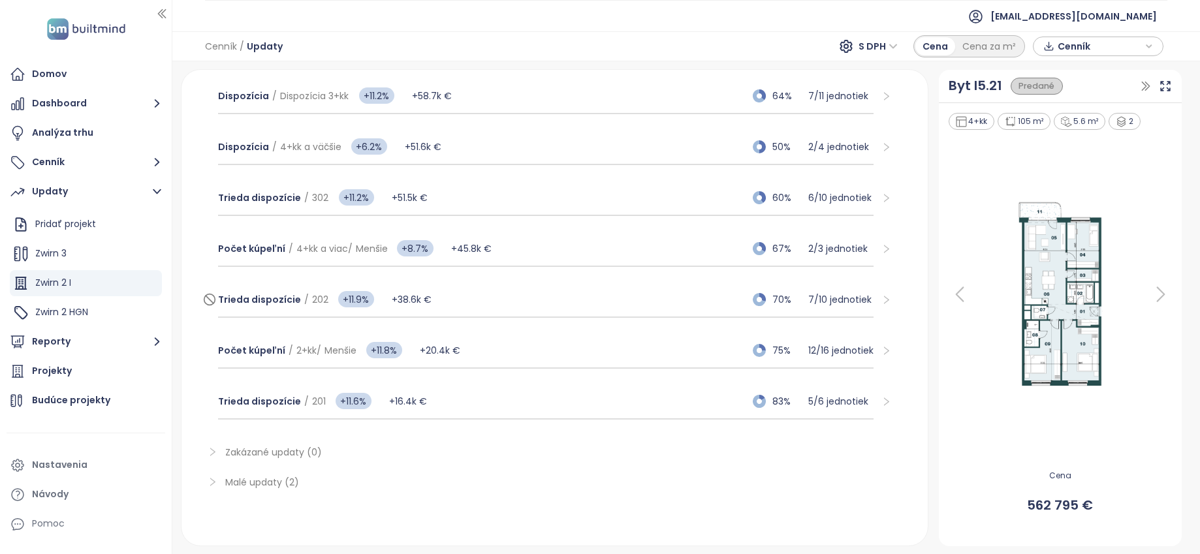
click at [493, 289] on div "Trieda dispozície / 202 +11.9% +38.6k € 70% 7 / 10 jednotiek" at bounding box center [546, 300] width 656 height 35
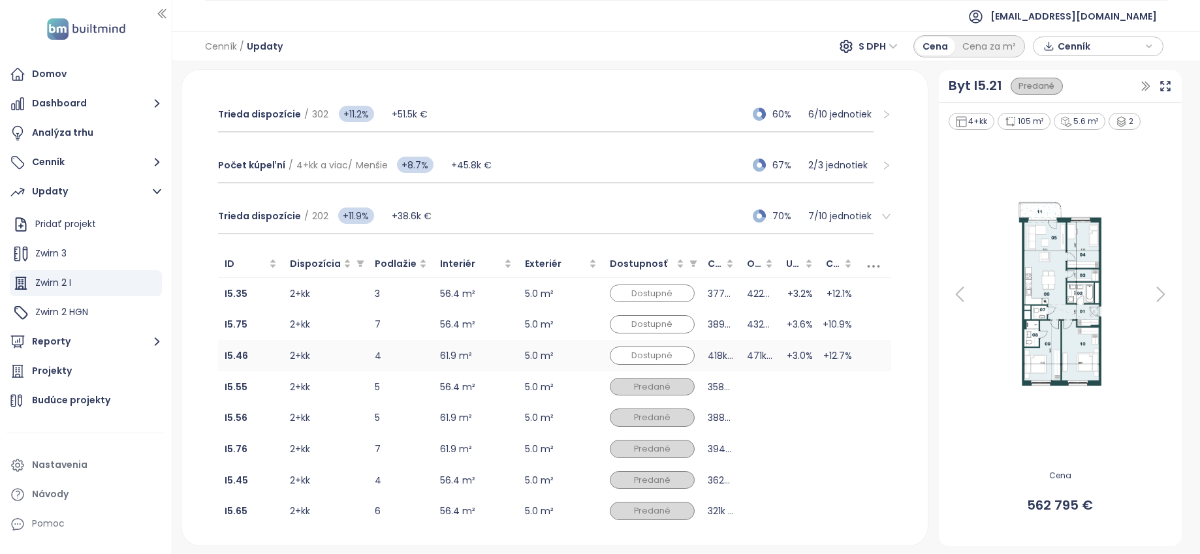
scroll to position [418, 0]
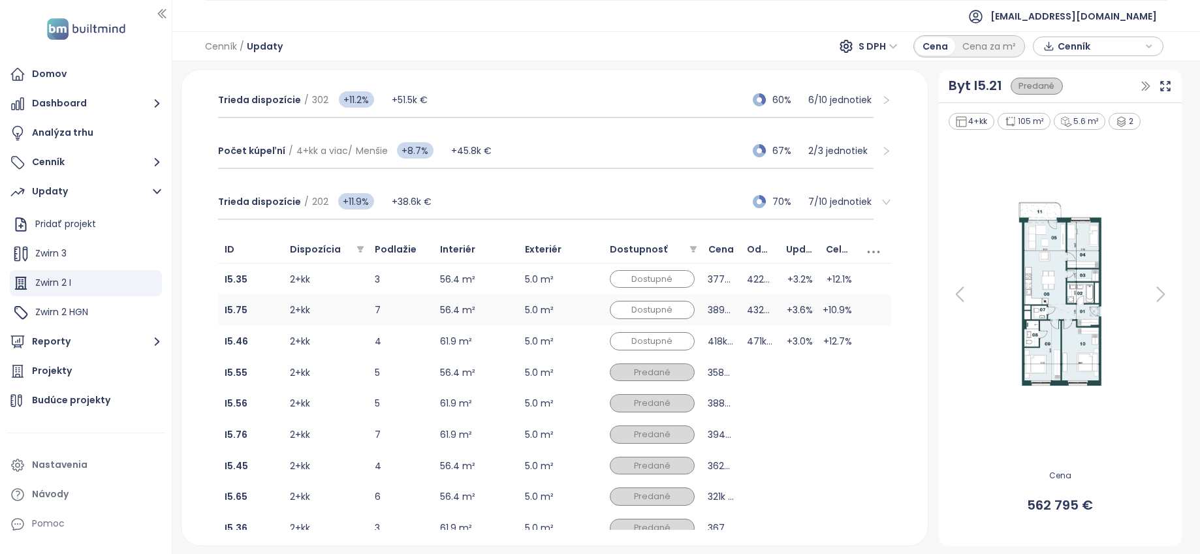
click at [437, 302] on td "56.4 m²" at bounding box center [475, 309] width 85 height 31
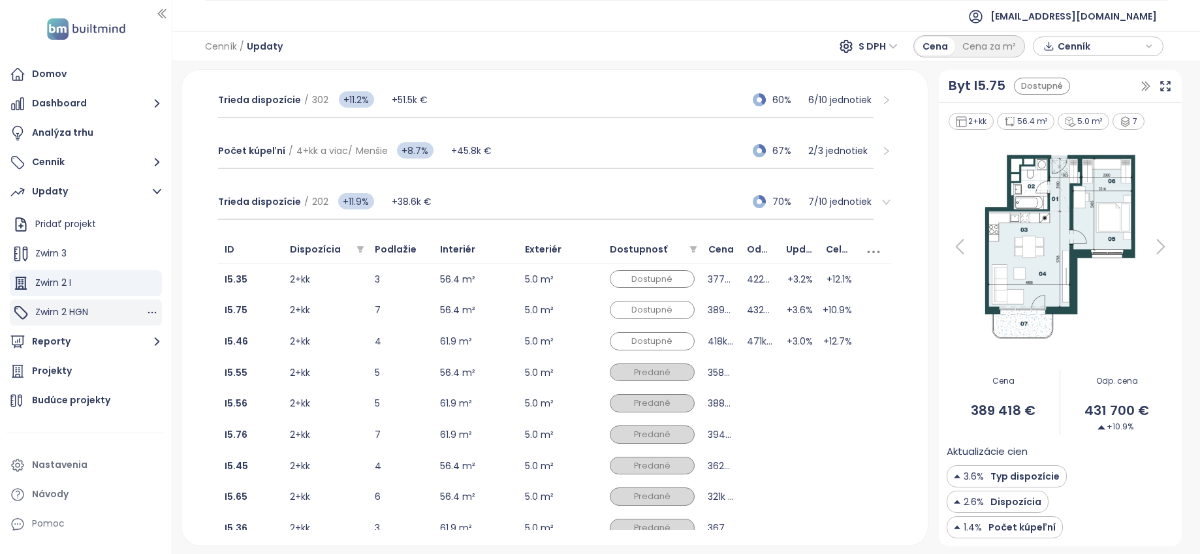
click at [82, 302] on div "Zwirn 2 HGN" at bounding box center [86, 313] width 152 height 26
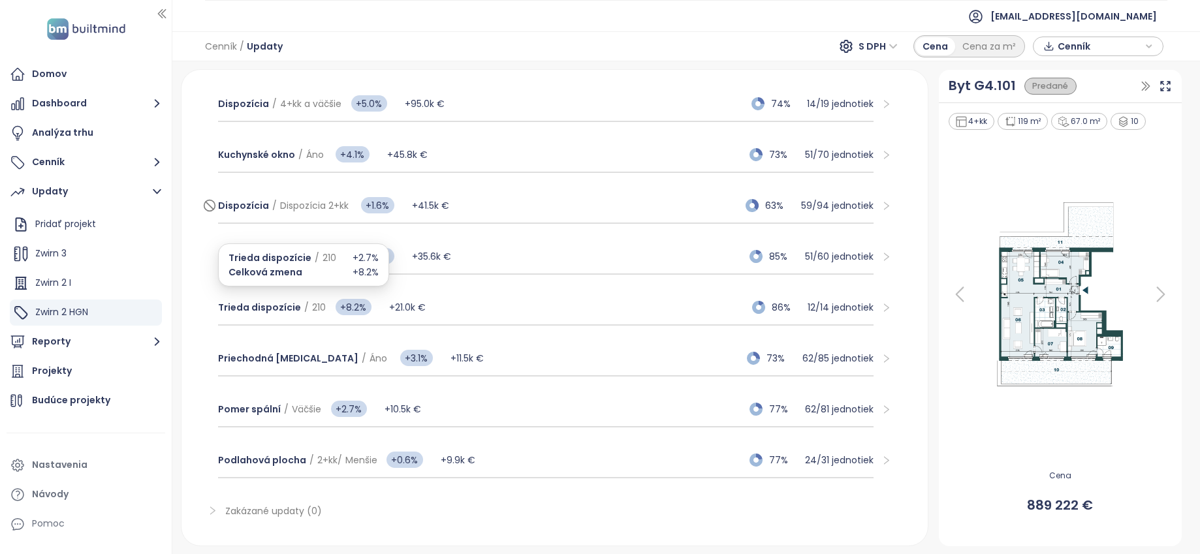
scroll to position [273, 0]
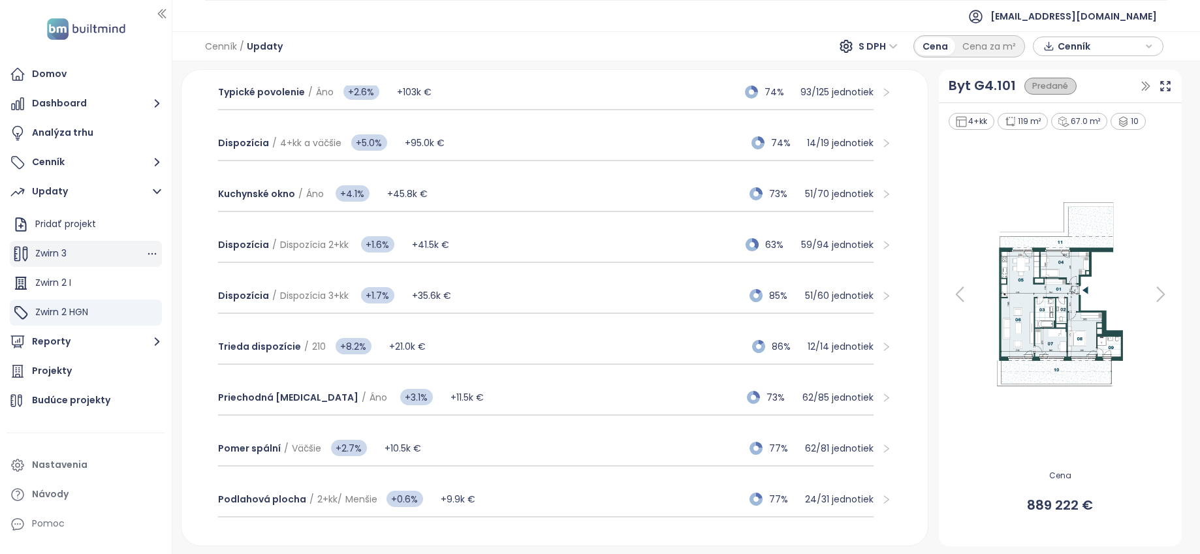
click at [97, 255] on div "Zwirn 3" at bounding box center [86, 254] width 152 height 26
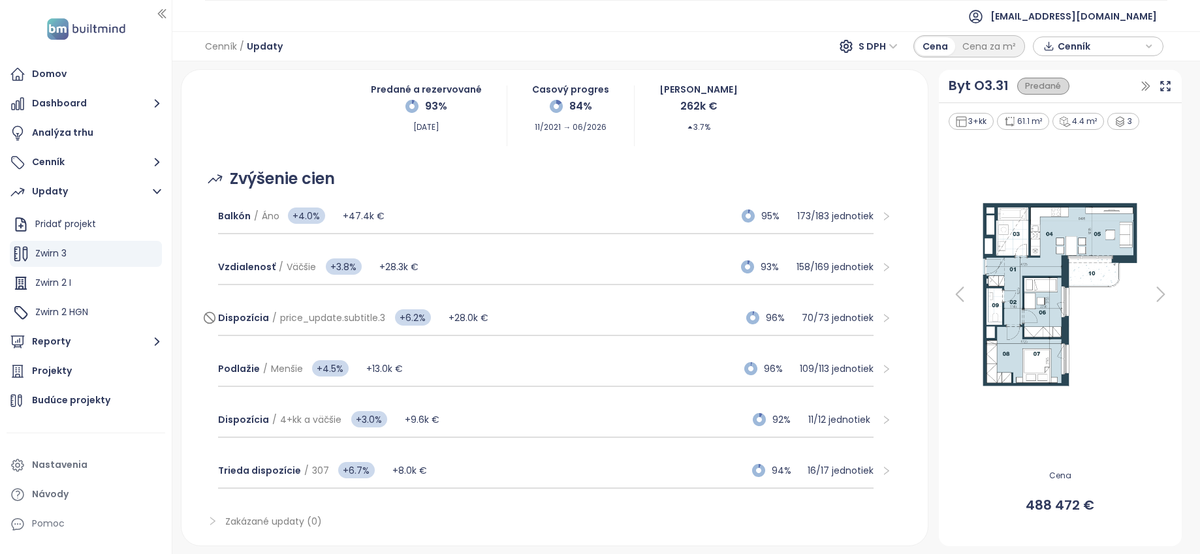
scroll to position [167, 0]
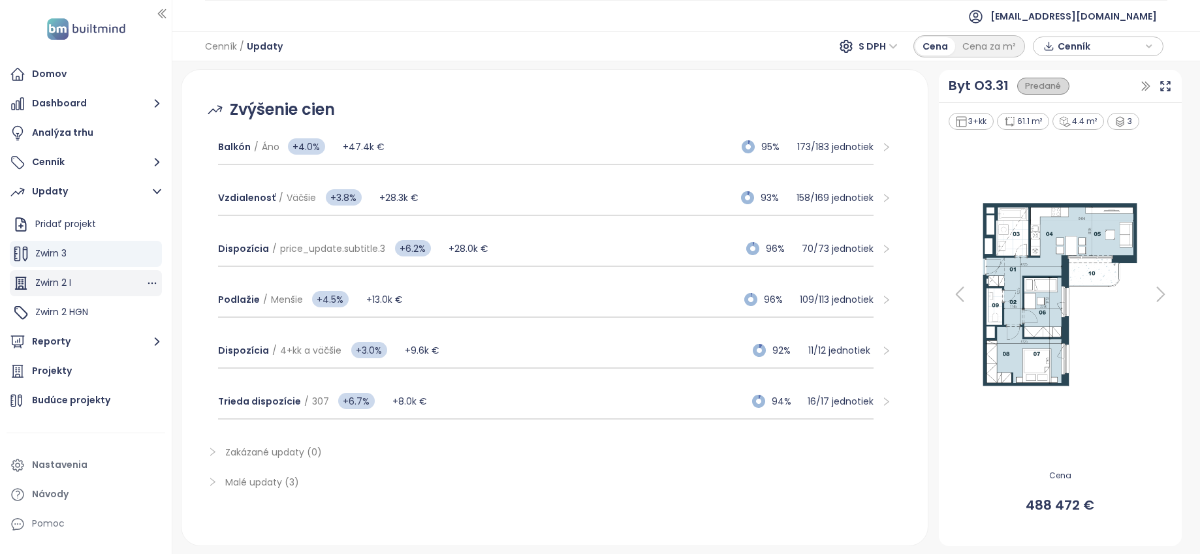
click at [99, 277] on div "Zwirn 2 I" at bounding box center [86, 283] width 152 height 26
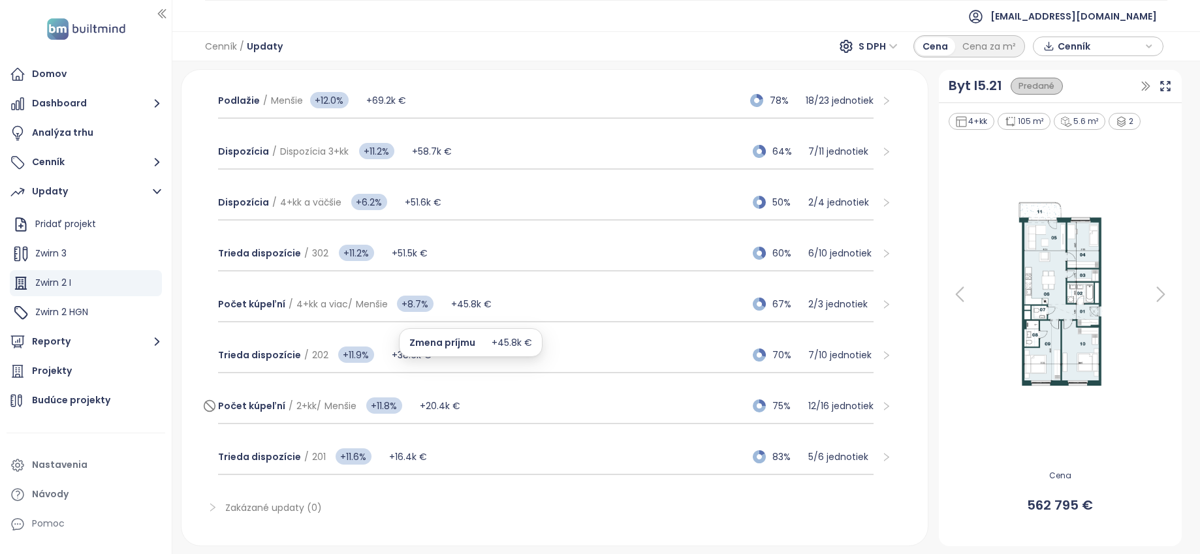
scroll to position [294, 0]
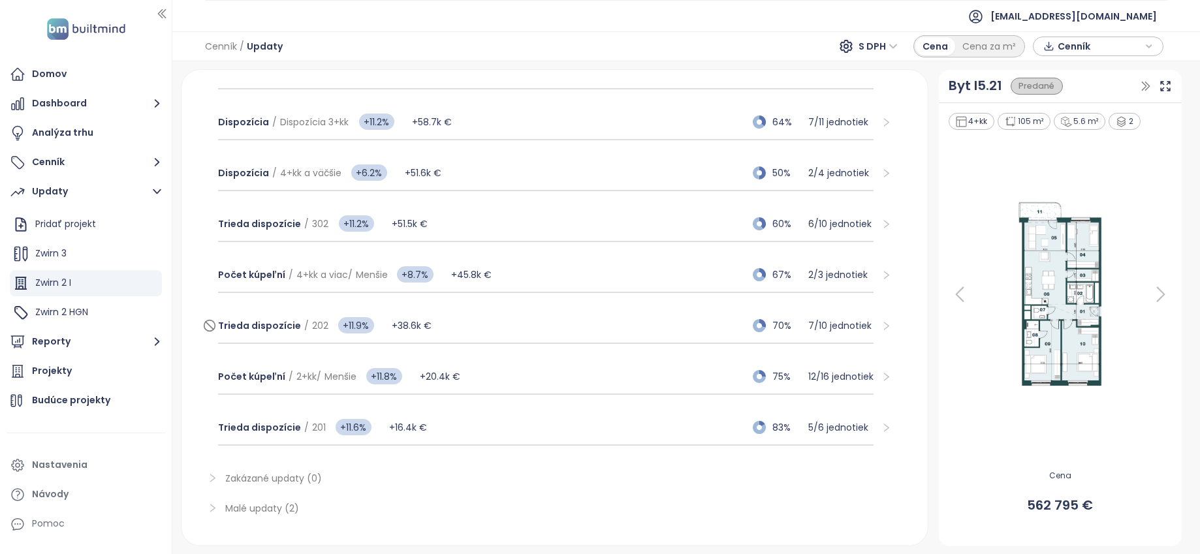
click at [540, 325] on div "Trieda dispozície / 202 +11.9% +38.6k € 70% 7 / 10 jednotiek" at bounding box center [546, 326] width 656 height 35
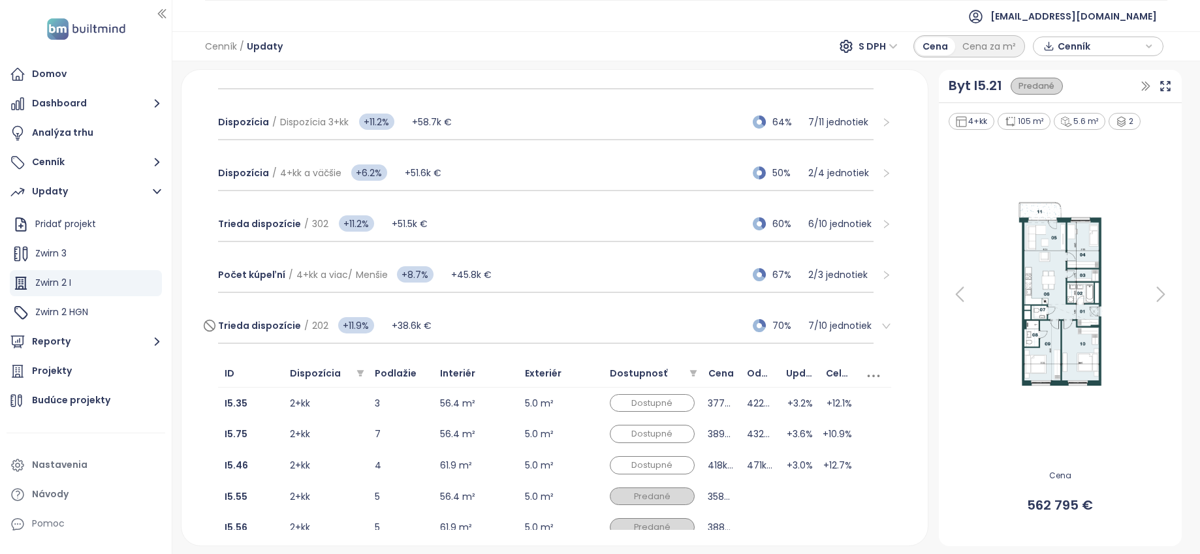
click at [543, 320] on div "Trieda dispozície / 202 +11.9% +38.6k € 70% 7 / 10 jednotiek" at bounding box center [546, 326] width 656 height 35
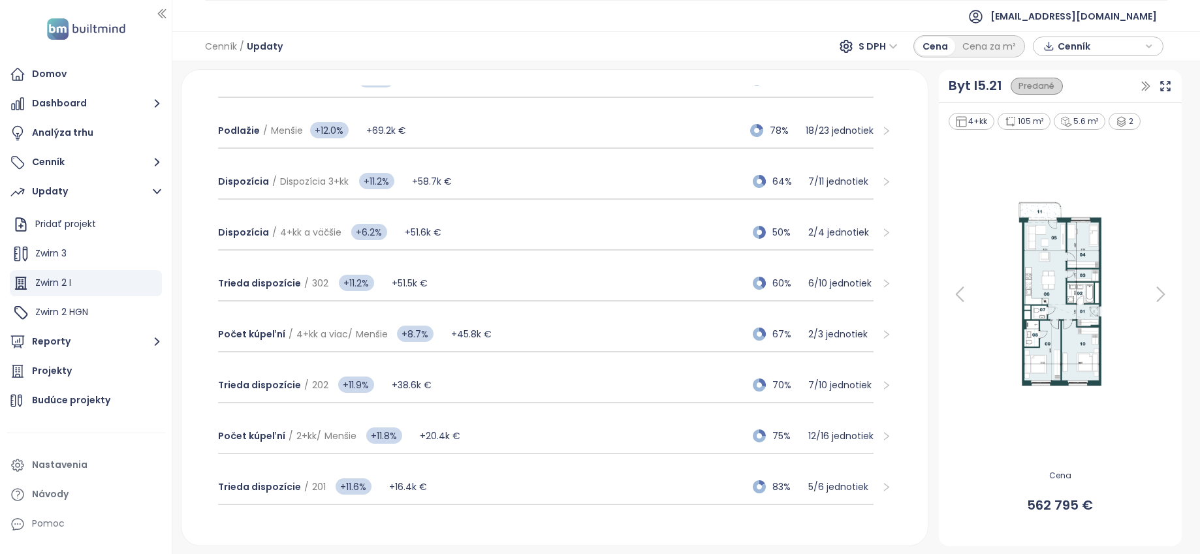
scroll to position [196, 0]
